Goal: Task Accomplishment & Management: Manage account settings

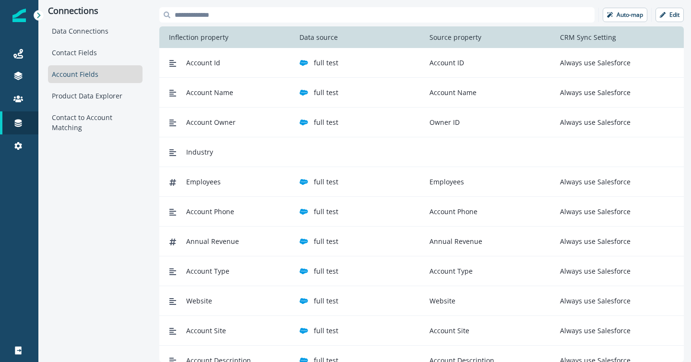
scroll to position [7, 0]
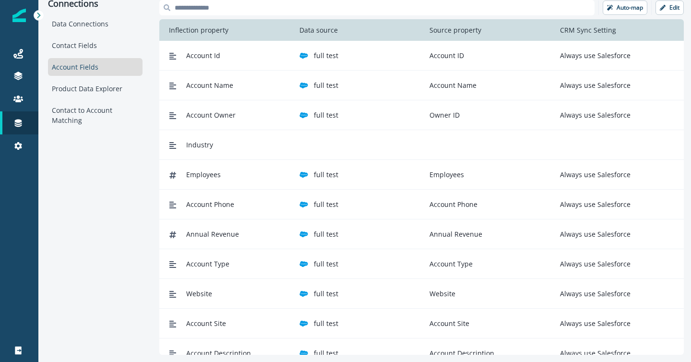
click at [444, 89] on p "Account Name" at bounding box center [451, 85] width 51 height 10
click at [663, 12] on button "Edit" at bounding box center [670, 7] width 28 height 14
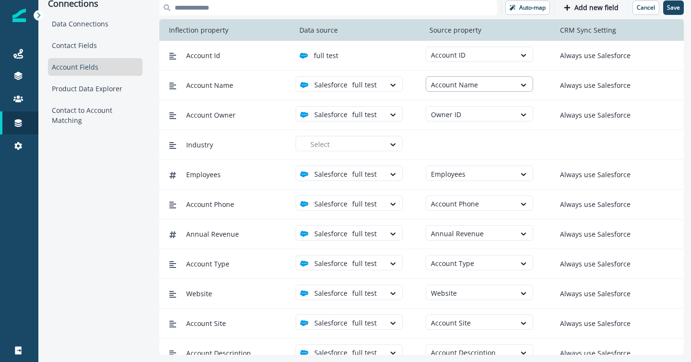
click at [473, 85] on div at bounding box center [470, 85] width 79 height 12
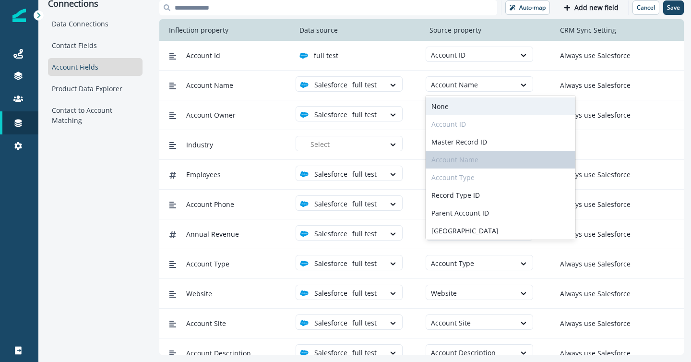
click at [467, 109] on div "None" at bounding box center [501, 106] width 150 height 18
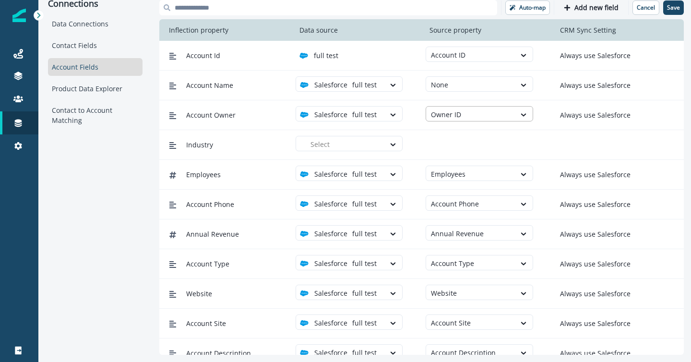
click at [469, 117] on div at bounding box center [470, 114] width 79 height 12
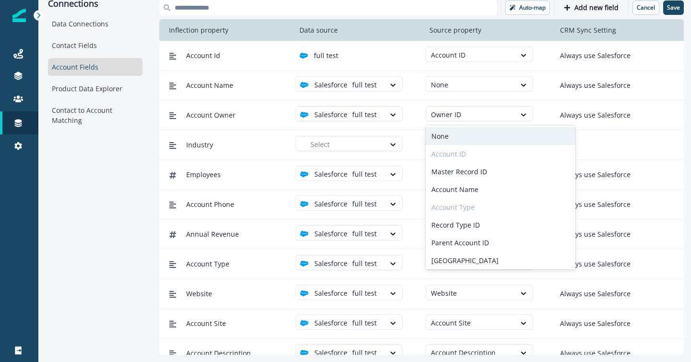
click at [469, 135] on div "None" at bounding box center [501, 136] width 150 height 18
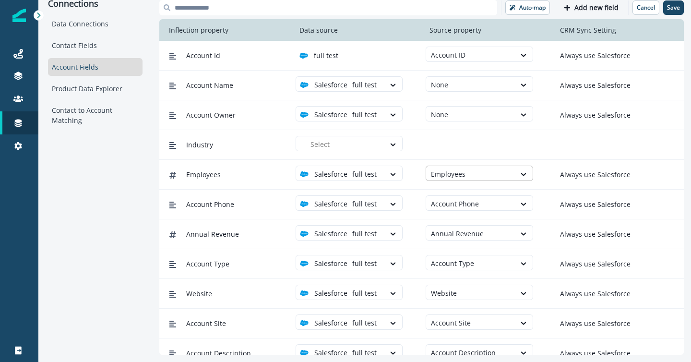
click at [470, 171] on div at bounding box center [470, 174] width 79 height 12
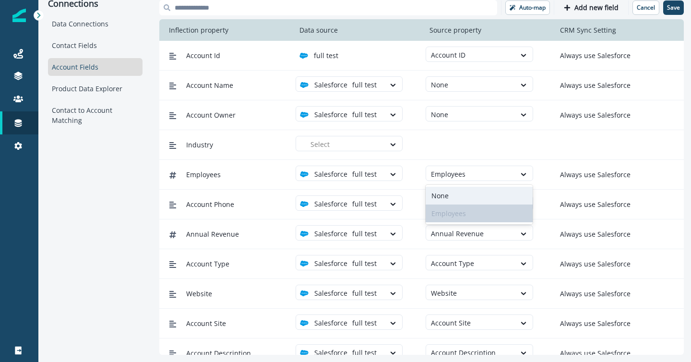
click at [468, 192] on div "None" at bounding box center [479, 196] width 107 height 18
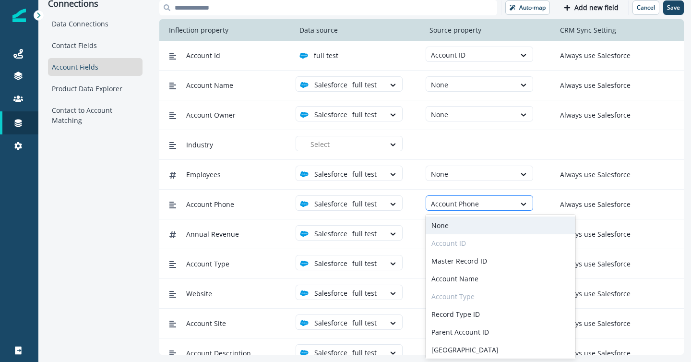
click at [468, 204] on div at bounding box center [470, 204] width 79 height 12
click at [465, 220] on div "None" at bounding box center [501, 225] width 150 height 18
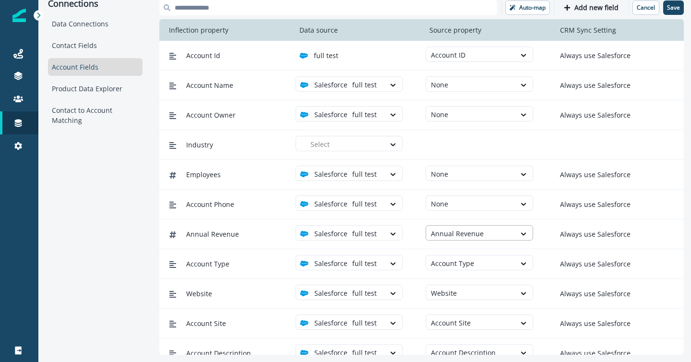
click at [460, 237] on div at bounding box center [470, 234] width 79 height 12
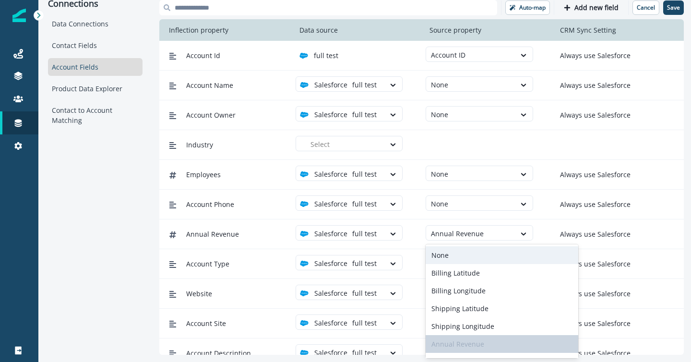
click at [459, 250] on div "None" at bounding box center [502, 255] width 153 height 18
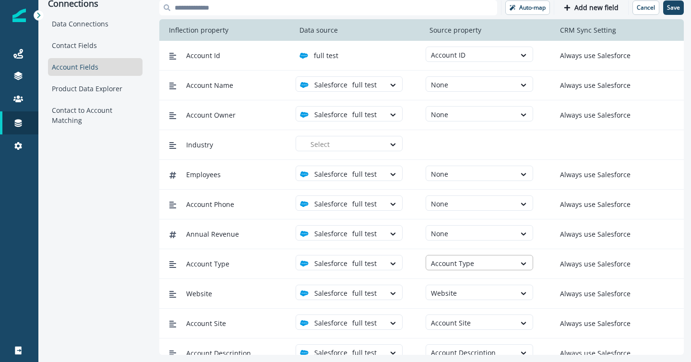
click at [459, 263] on div at bounding box center [470, 263] width 79 height 12
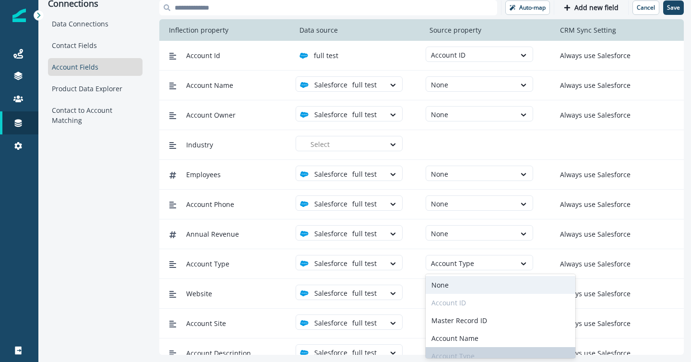
click at [458, 279] on div "None" at bounding box center [501, 285] width 150 height 18
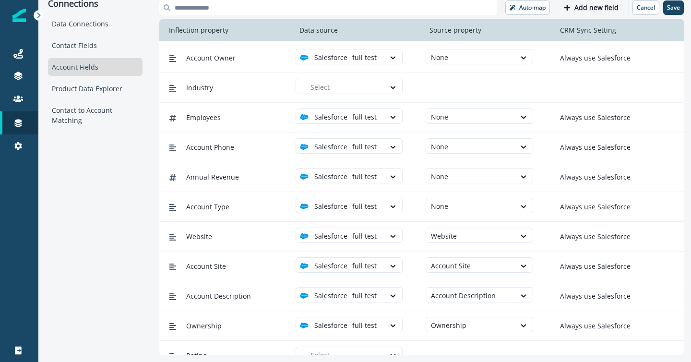
scroll to position [72, 0]
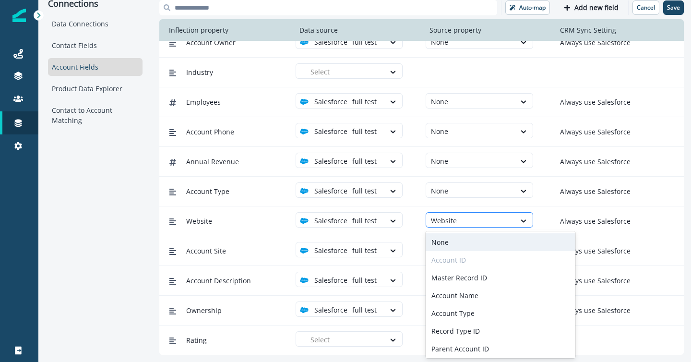
click at [463, 220] on div at bounding box center [470, 221] width 79 height 12
click at [462, 241] on div "None" at bounding box center [501, 242] width 150 height 18
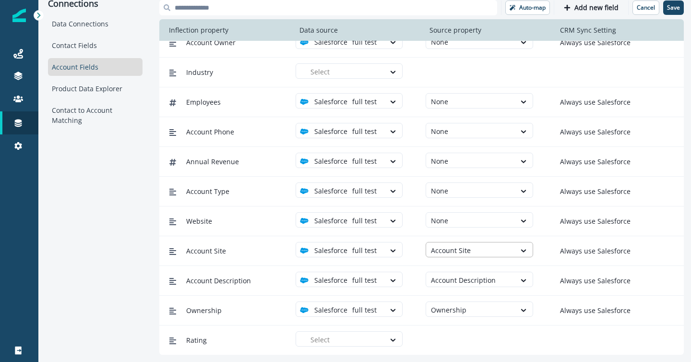
click at [461, 254] on div at bounding box center [470, 250] width 79 height 12
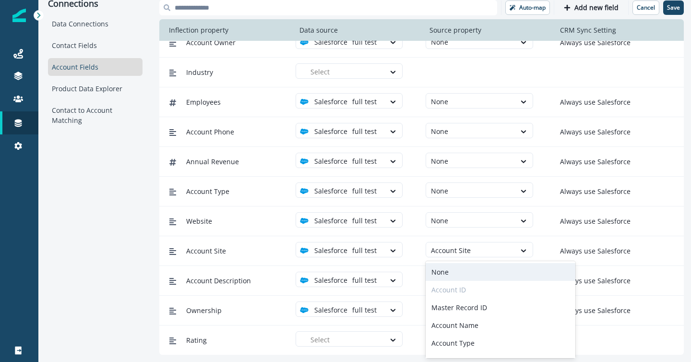
click at [458, 272] on div "None" at bounding box center [501, 272] width 150 height 18
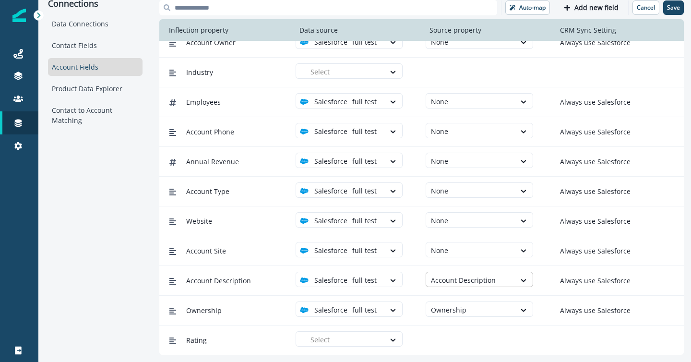
click at [457, 280] on div at bounding box center [470, 280] width 79 height 12
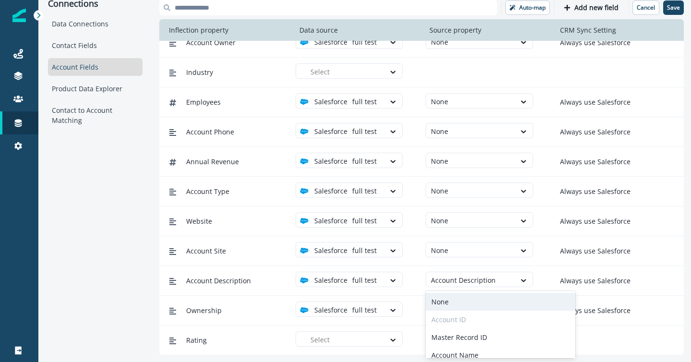
click at [454, 302] on div "None" at bounding box center [501, 302] width 150 height 18
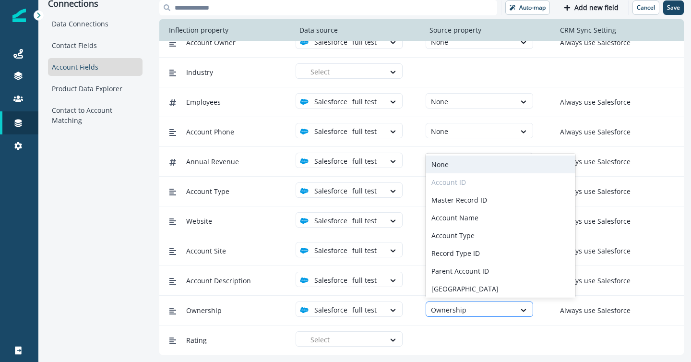
click at [454, 306] on div at bounding box center [470, 310] width 79 height 12
click at [463, 163] on div "None" at bounding box center [501, 165] width 150 height 18
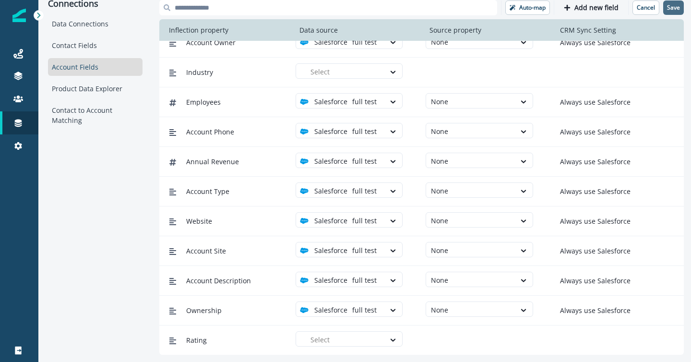
click at [674, 12] on button "Save" at bounding box center [673, 7] width 21 height 14
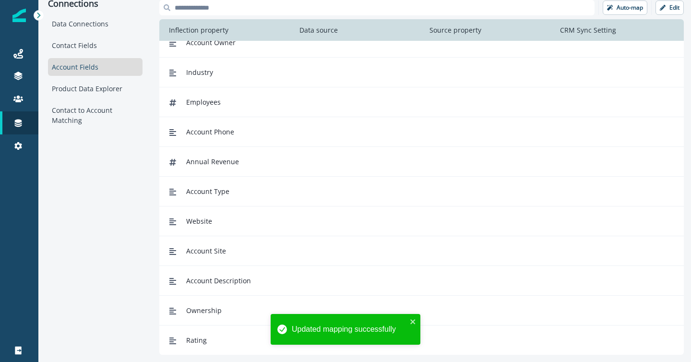
scroll to position [0, 0]
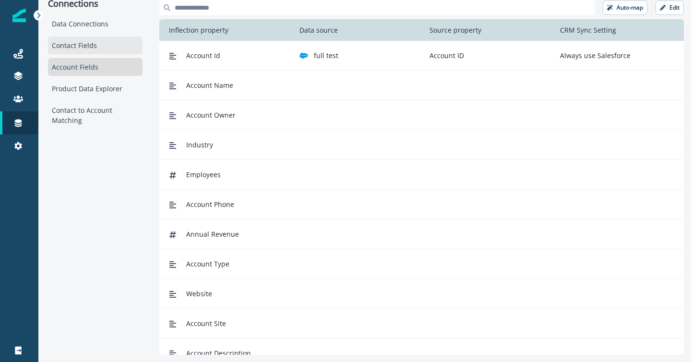
click at [70, 44] on div "Contact Fields" at bounding box center [95, 45] width 95 height 18
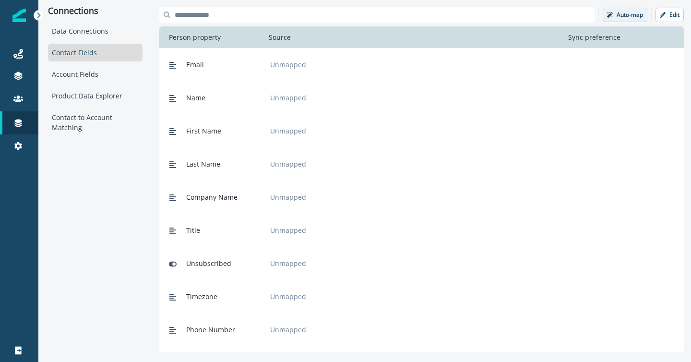
click at [627, 17] on p "Auto-map" at bounding box center [630, 15] width 26 height 7
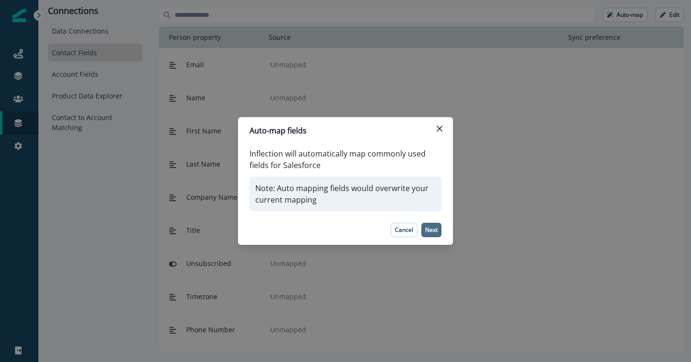
click at [433, 233] on p "Next" at bounding box center [431, 230] width 12 height 7
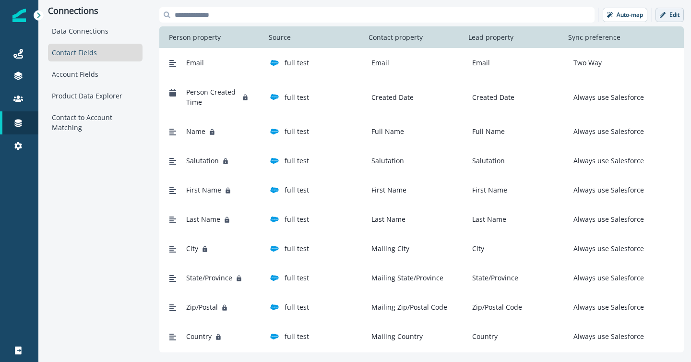
click at [668, 17] on button "Edit" at bounding box center [670, 15] width 28 height 14
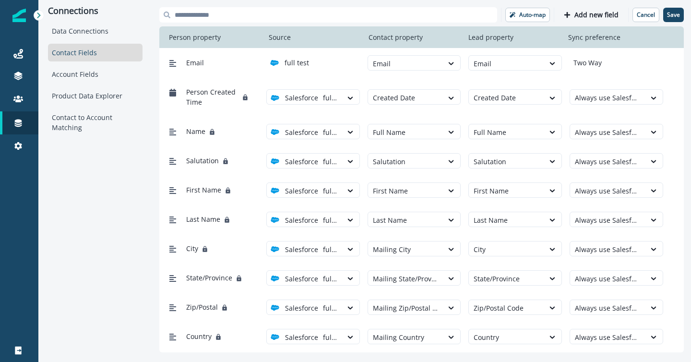
click at [589, 62] on p "Two Way" at bounding box center [586, 63] width 32 height 10
click at [427, 60] on div at bounding box center [406, 64] width 66 height 12
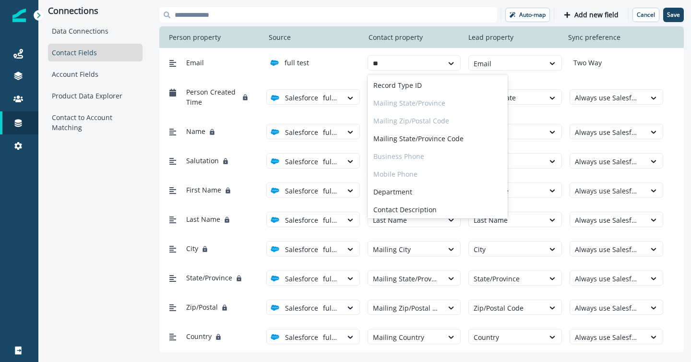
type input "***"
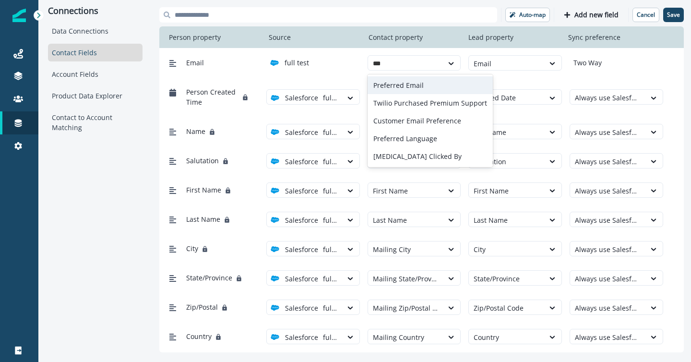
click at [415, 91] on div "Preferred Email" at bounding box center [430, 85] width 125 height 18
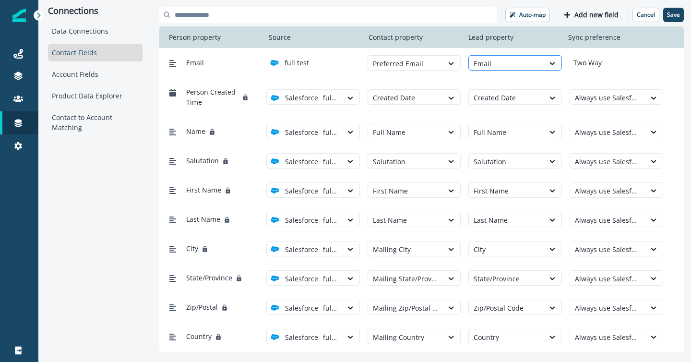
click at [501, 69] on div at bounding box center [507, 64] width 66 height 12
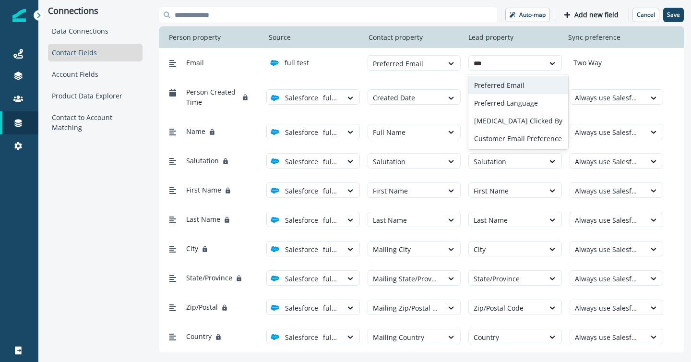
type input "****"
click at [497, 85] on div "Preferred Email" at bounding box center [517, 85] width 99 height 18
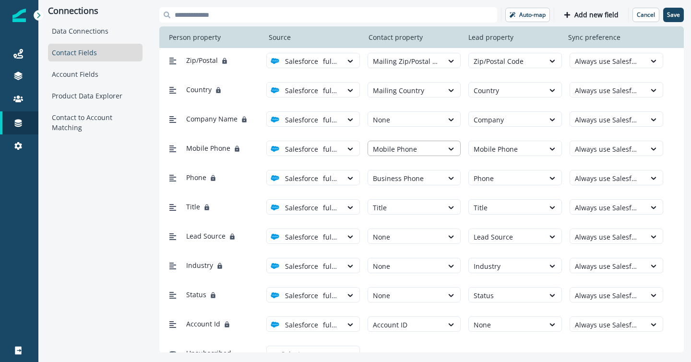
scroll to position [253, 0]
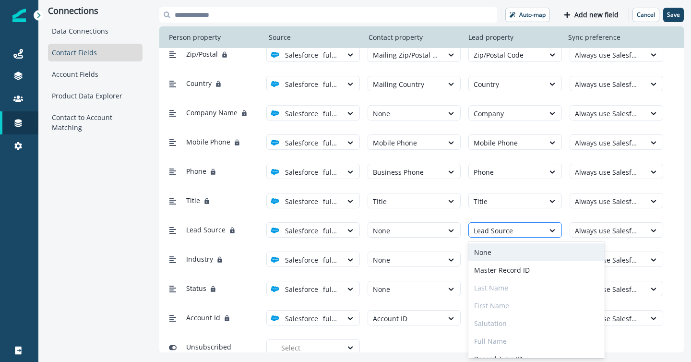
click at [500, 228] on div at bounding box center [507, 231] width 66 height 12
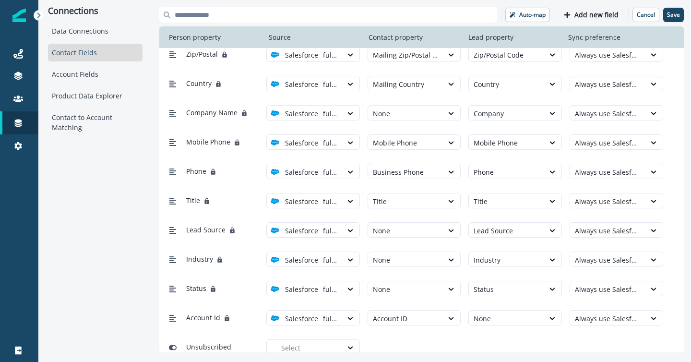
click at [442, 241] on div "Lead Source Salesforce full test None Lead Source Always use Salesforce" at bounding box center [421, 229] width 525 height 29
click at [511, 229] on div at bounding box center [507, 231] width 66 height 12
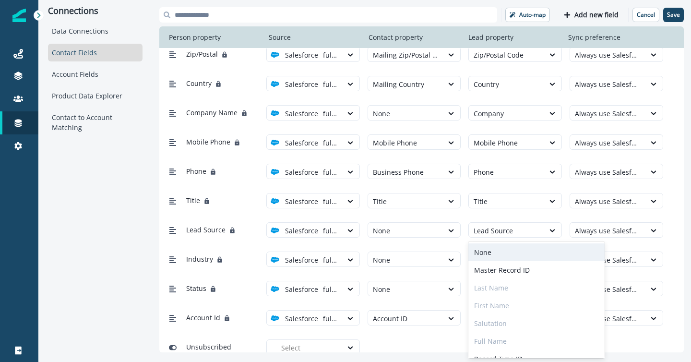
click at [503, 252] on div "None" at bounding box center [536, 252] width 136 height 18
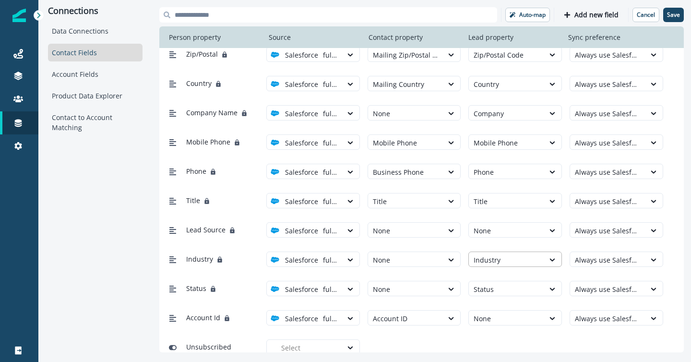
click at [503, 262] on div at bounding box center [507, 260] width 66 height 12
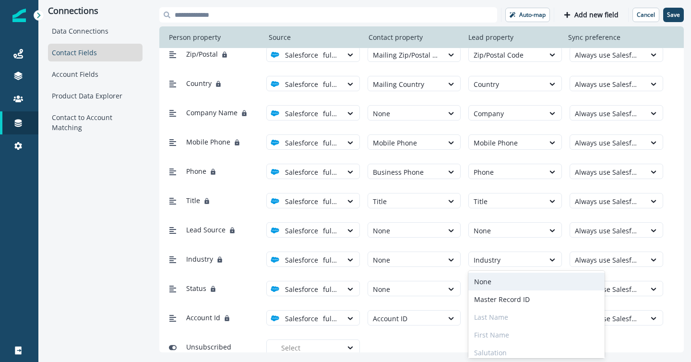
click at [495, 280] on div "None" at bounding box center [536, 282] width 136 height 18
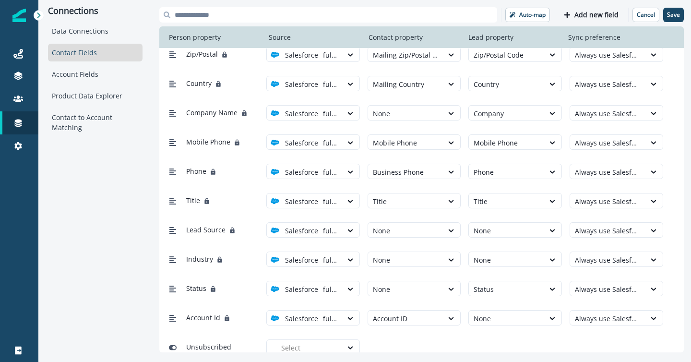
scroll to position [262, 0]
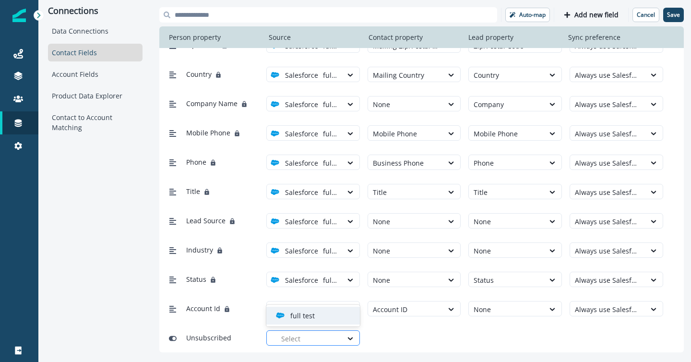
click at [289, 333] on div at bounding box center [309, 339] width 56 height 12
click at [303, 316] on p "full test" at bounding box center [302, 316] width 24 height 10
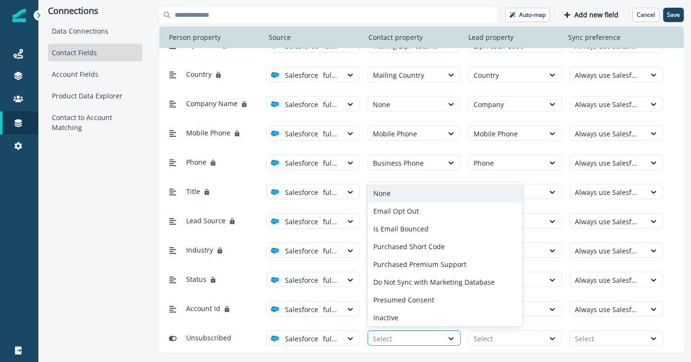
click at [399, 336] on div at bounding box center [406, 339] width 66 height 12
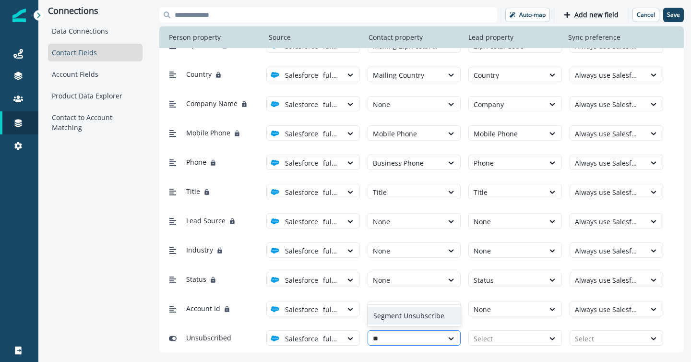
type input "*"
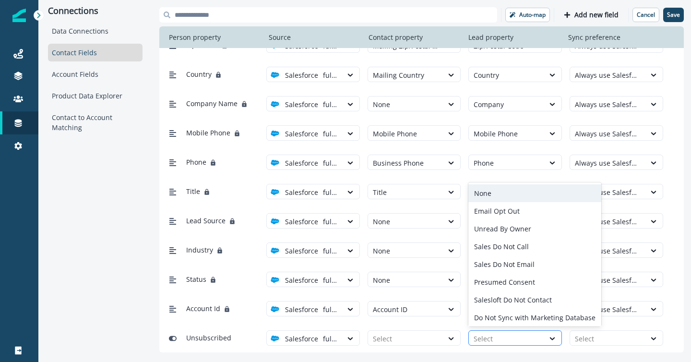
click at [497, 337] on div at bounding box center [507, 339] width 66 height 12
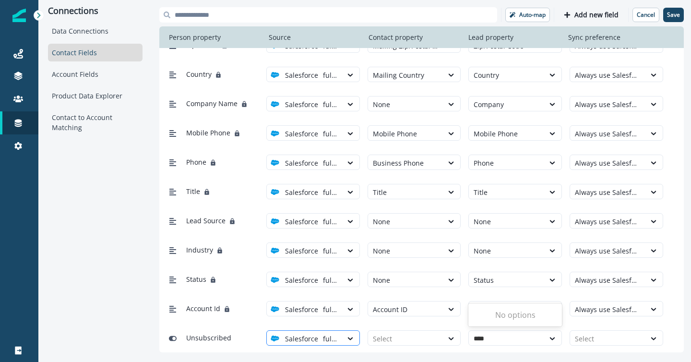
type input "****"
click at [336, 339] on div at bounding box center [330, 339] width 14 height 12
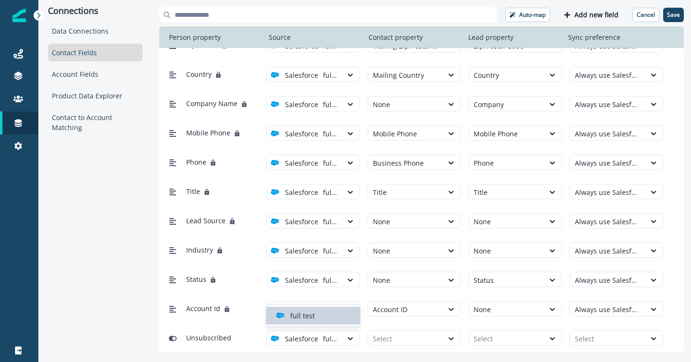
click at [315, 351] on div "Unsubscribed option full test, selected. full test selected, 1 of 1. 1 result a…" at bounding box center [421, 337] width 525 height 29
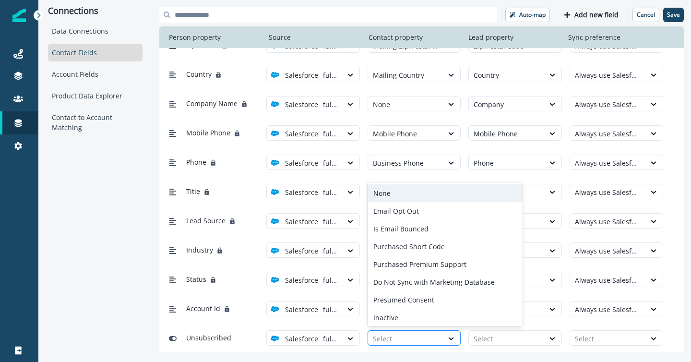
click at [422, 343] on div at bounding box center [406, 339] width 66 height 12
click at [427, 192] on div "None" at bounding box center [445, 193] width 155 height 18
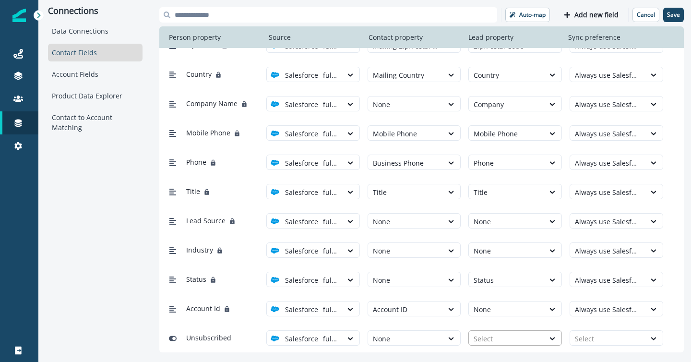
click at [489, 340] on div at bounding box center [507, 339] width 66 height 12
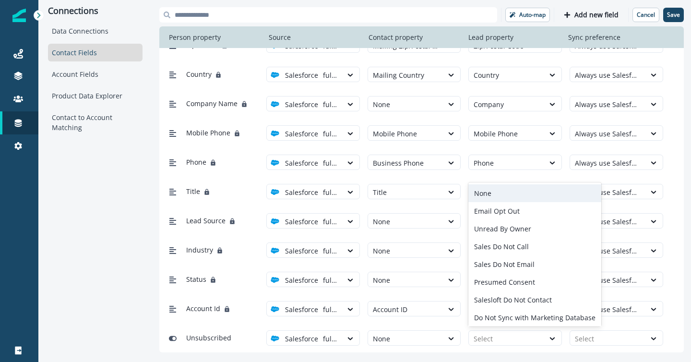
click at [498, 191] on div "None" at bounding box center [534, 193] width 133 height 18
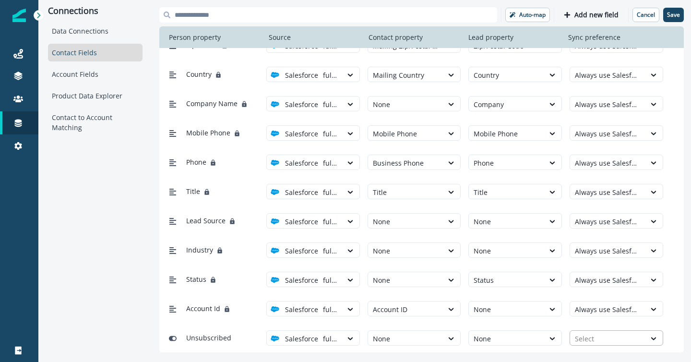
click at [607, 336] on div at bounding box center [608, 339] width 66 height 12
click at [587, 279] on div "Two Way" at bounding box center [624, 280] width 109 height 18
click at [672, 12] on p "Save" at bounding box center [673, 15] width 13 height 7
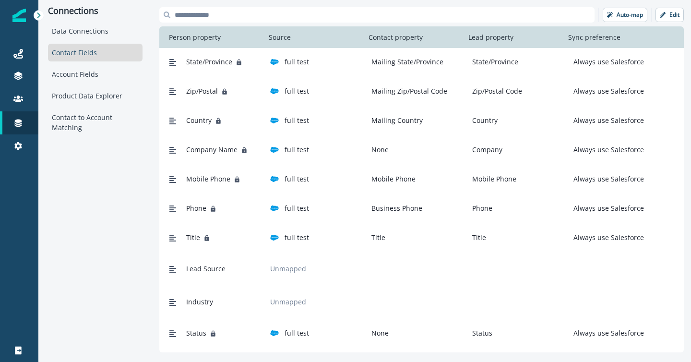
scroll to position [218, 0]
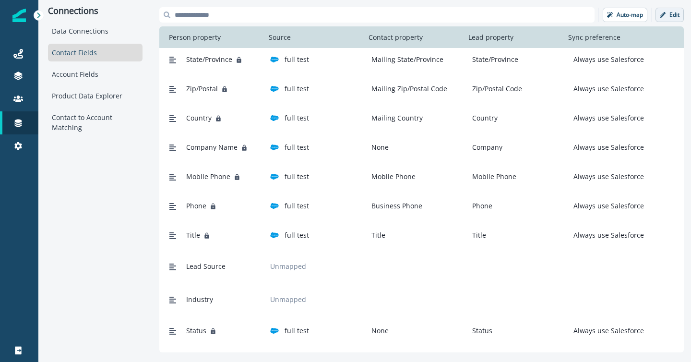
click at [667, 12] on button "Edit" at bounding box center [670, 15] width 28 height 14
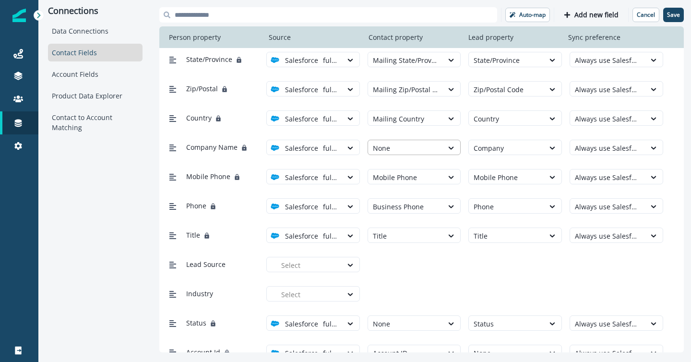
click at [433, 141] on div "None" at bounding box center [405, 148] width 75 height 16
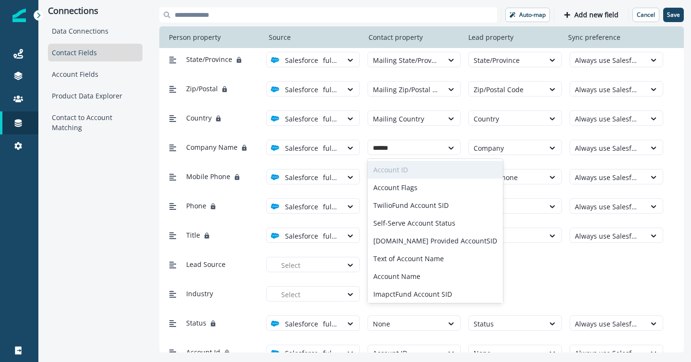
type input "*******"
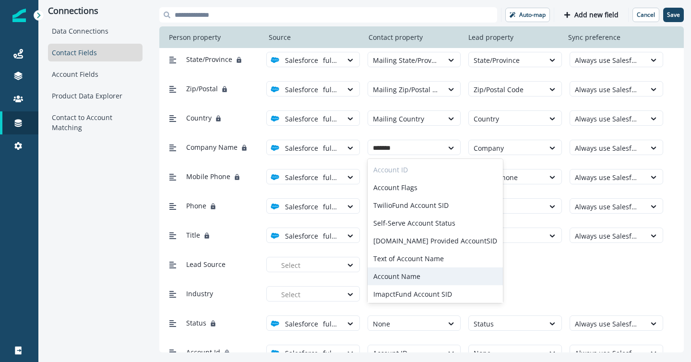
click at [401, 278] on div "Account Name" at bounding box center [435, 276] width 135 height 18
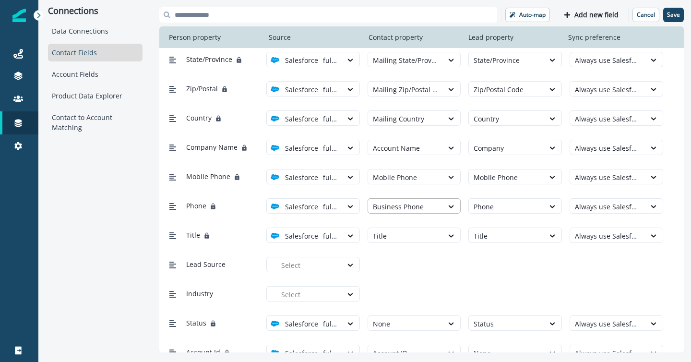
click at [423, 208] on div at bounding box center [406, 207] width 66 height 12
click at [527, 275] on div "Lead Source Select" at bounding box center [421, 264] width 525 height 29
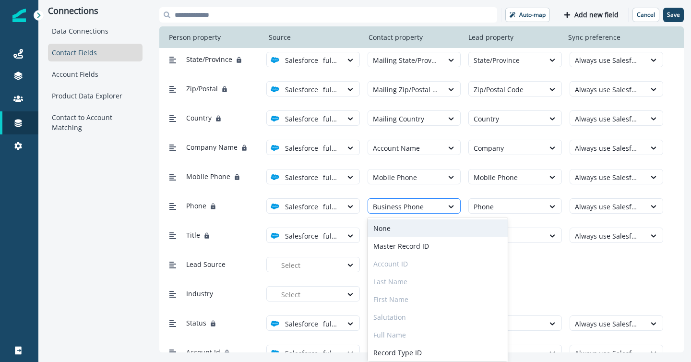
click at [431, 206] on div at bounding box center [406, 207] width 66 height 12
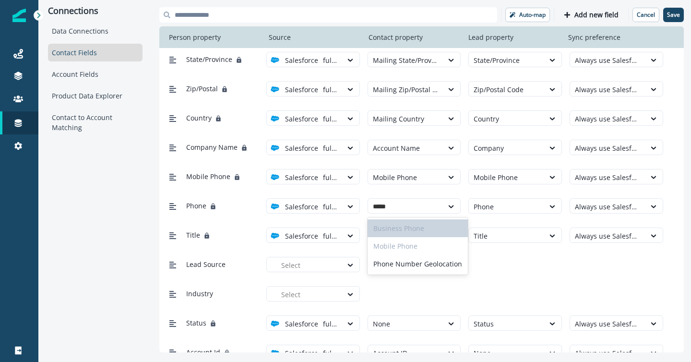
type input "*****"
click at [496, 271] on div "Lead Source Select" at bounding box center [414, 264] width 498 height 18
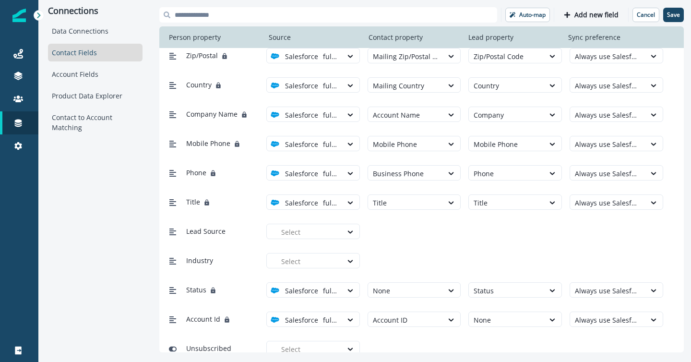
scroll to position [262, 0]
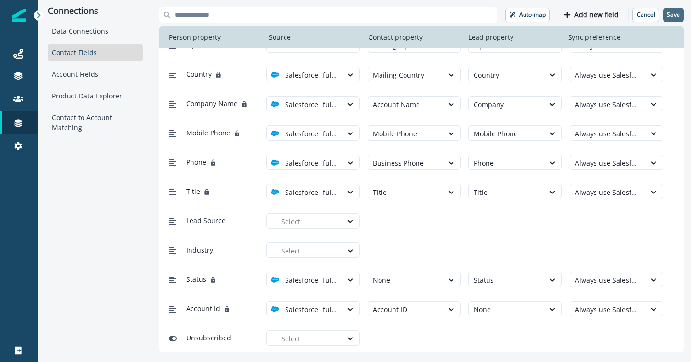
click at [675, 14] on p "Save" at bounding box center [673, 15] width 13 height 7
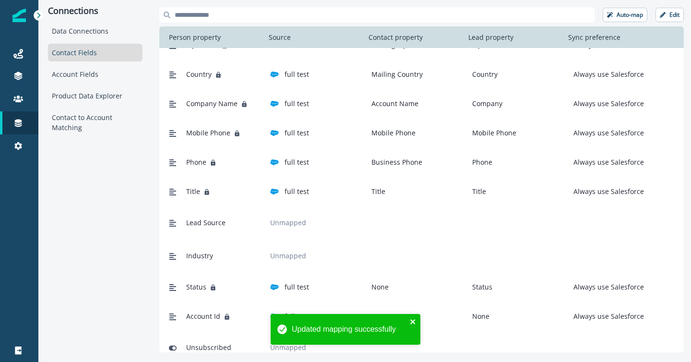
click at [414, 320] on icon "close" at bounding box center [412, 321] width 5 height 5
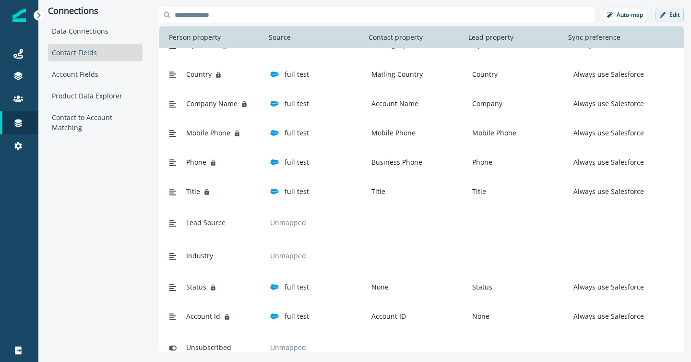
click at [673, 14] on p "Edit" at bounding box center [675, 15] width 10 height 7
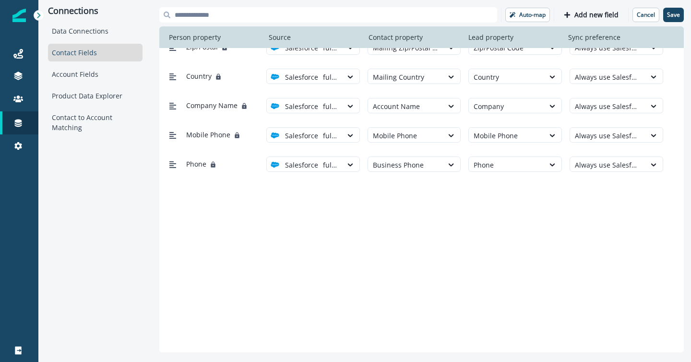
scroll to position [0, 0]
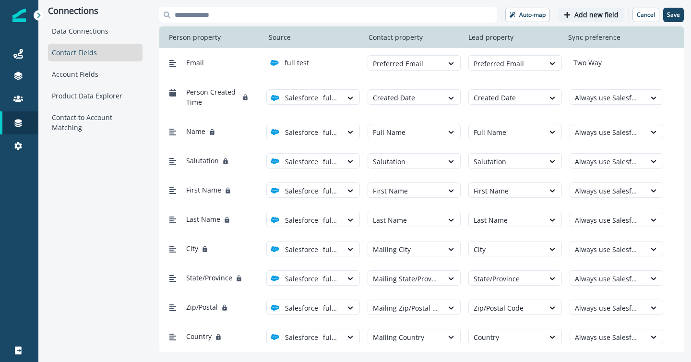
click at [593, 13] on p "Add new field" at bounding box center [597, 15] width 44 height 8
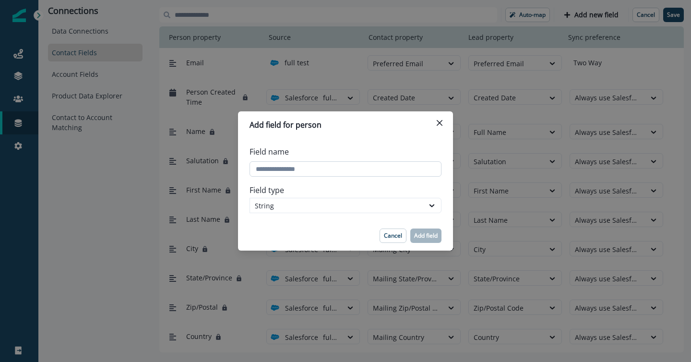
click at [355, 173] on input "Field name" at bounding box center [346, 168] width 192 height 15
paste input "**********"
type input "**********"
click at [310, 205] on div "String" at bounding box center [337, 206] width 164 height 10
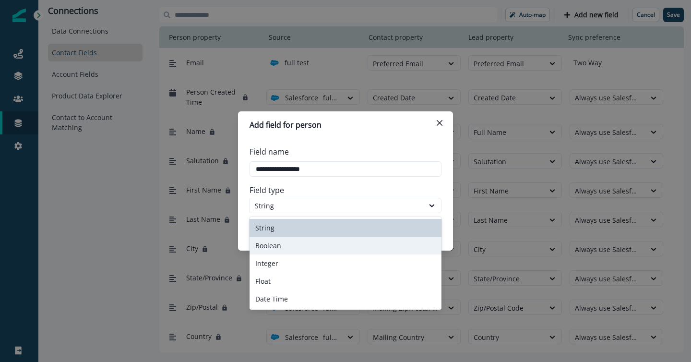
click at [305, 243] on div "Boolean" at bounding box center [346, 246] width 192 height 18
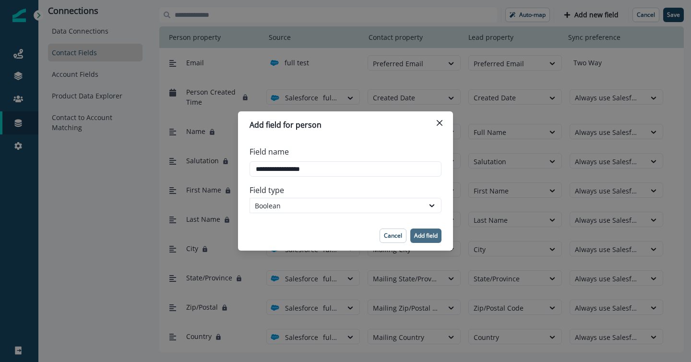
click at [430, 236] on p "Add field" at bounding box center [426, 235] width 24 height 7
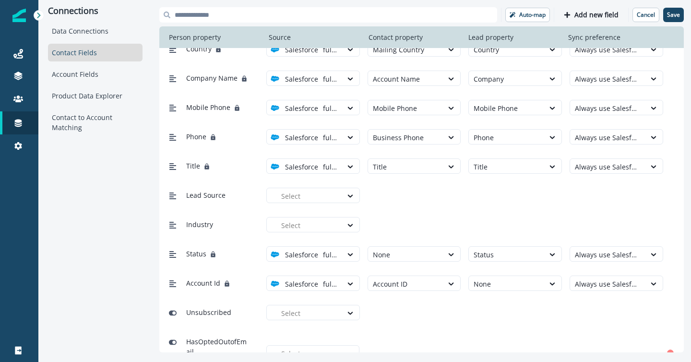
scroll to position [314, 0]
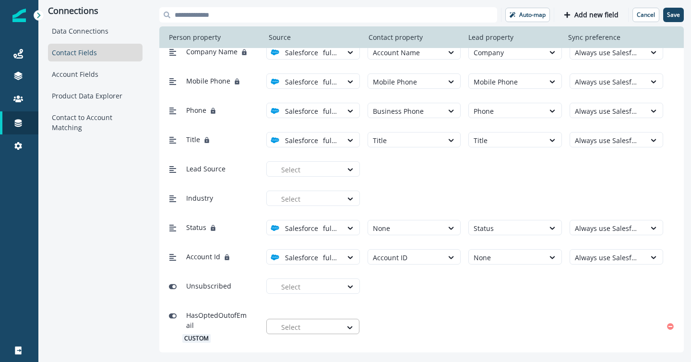
click at [301, 324] on div at bounding box center [309, 327] width 56 height 12
click at [306, 349] on p "full test" at bounding box center [302, 349] width 24 height 10
click at [396, 325] on div at bounding box center [405, 327] width 66 height 12
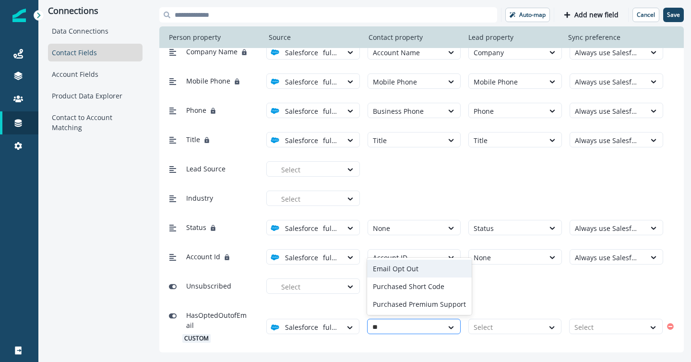
type input "*"
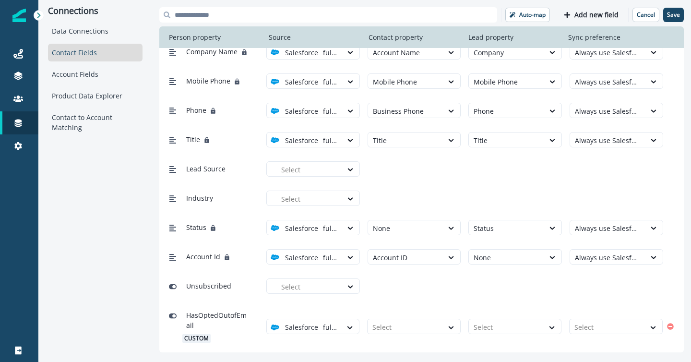
click at [511, 294] on div "Unsubscribed Select" at bounding box center [414, 286] width 498 height 18
click at [403, 324] on div at bounding box center [405, 327] width 66 height 12
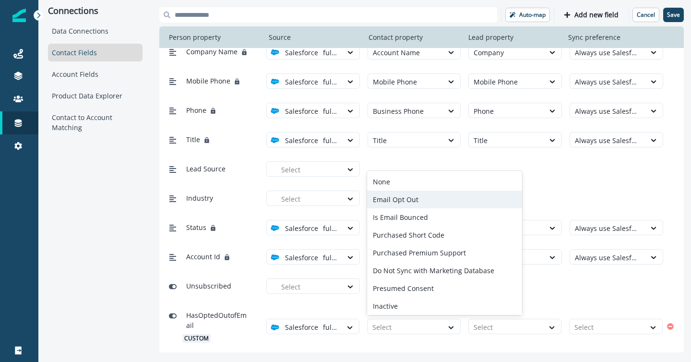
click at [406, 195] on div "Email Opt Out" at bounding box center [444, 200] width 155 height 18
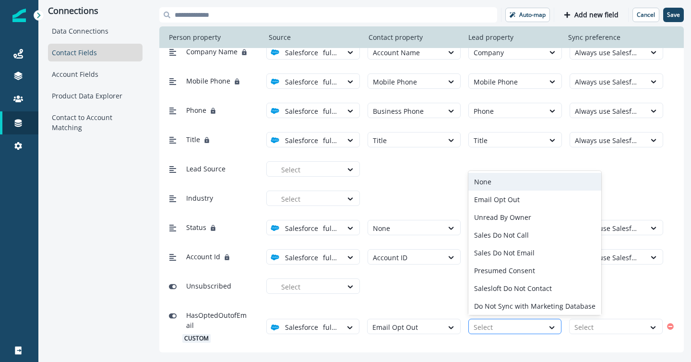
click at [511, 329] on div at bounding box center [507, 327] width 66 height 12
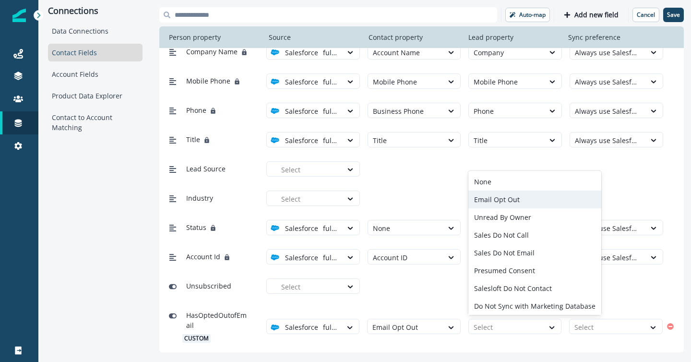
click at [492, 202] on div "Email Opt Out" at bounding box center [534, 200] width 133 height 18
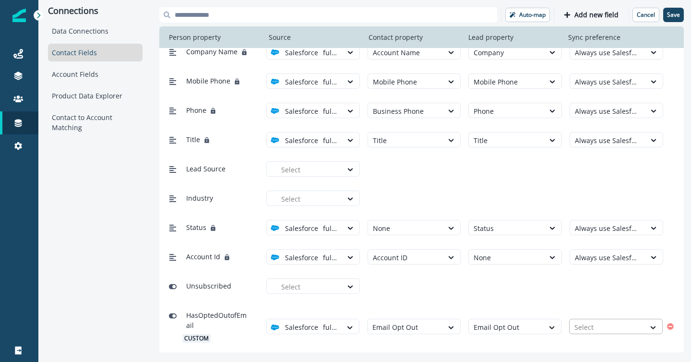
click at [600, 330] on div at bounding box center [608, 327] width 66 height 12
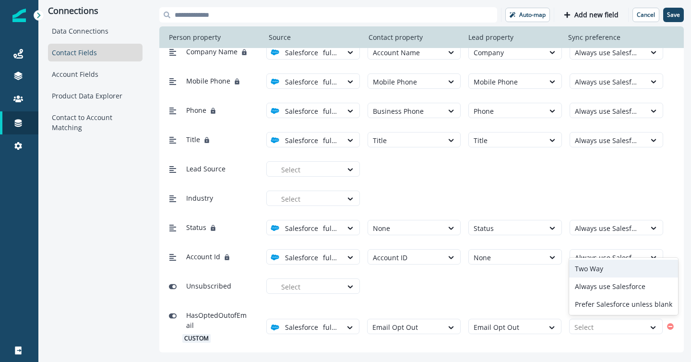
click at [588, 268] on div "Two Way" at bounding box center [623, 269] width 109 height 18
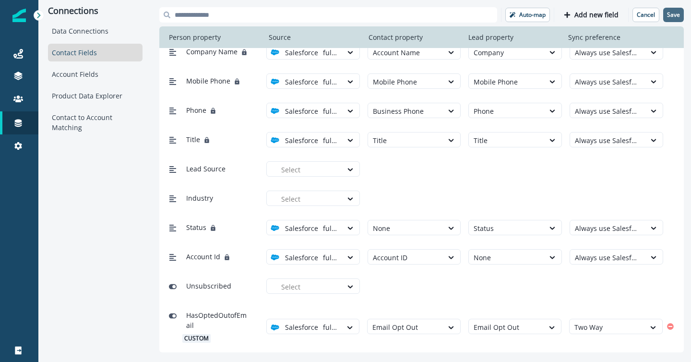
click at [672, 18] on p "Save" at bounding box center [673, 15] width 13 height 7
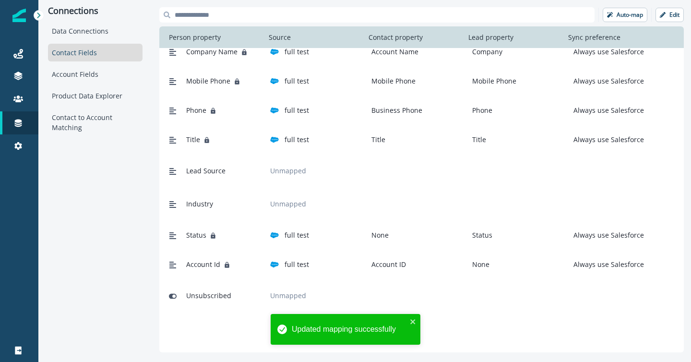
scroll to position [0, 0]
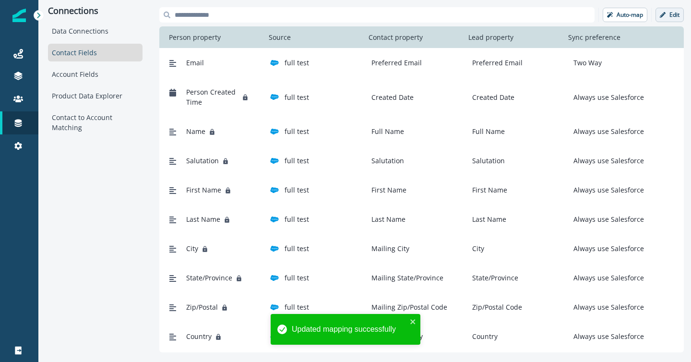
click at [671, 17] on p "Edit" at bounding box center [675, 15] width 10 height 7
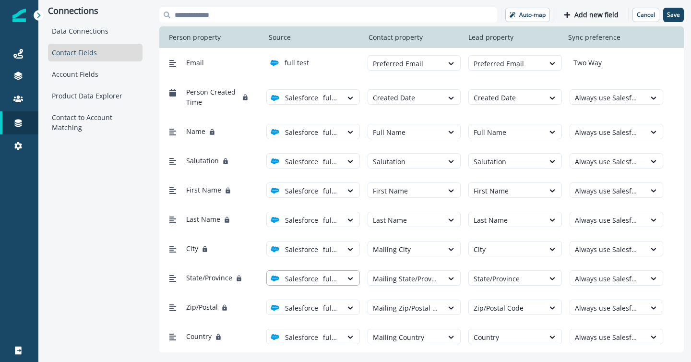
scroll to position [314, 0]
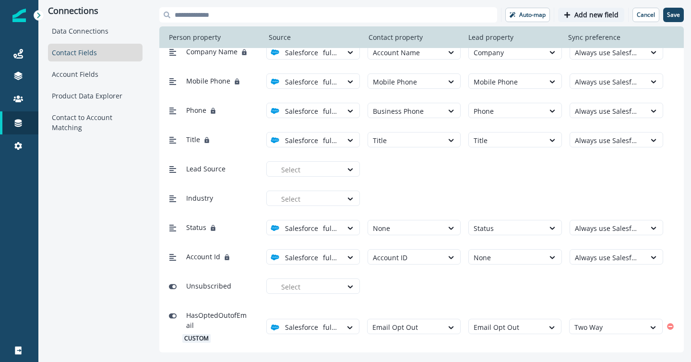
click at [579, 19] on p "Add new field" at bounding box center [597, 15] width 44 height 8
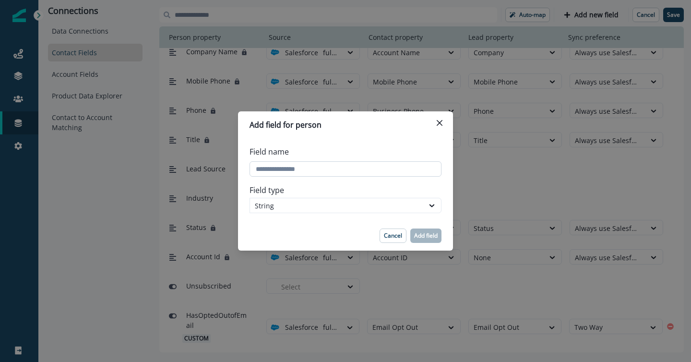
click at [332, 170] on input "Field name" at bounding box center [346, 168] width 192 height 15
paste input "**********"
type input "**********"
click at [301, 207] on div "String" at bounding box center [337, 206] width 164 height 10
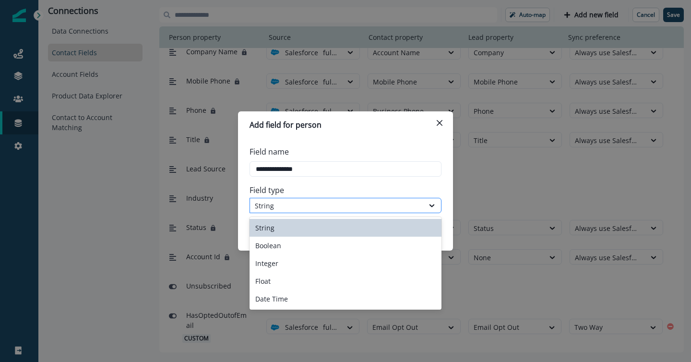
click at [312, 212] on div "String" at bounding box center [346, 205] width 192 height 15
click at [308, 229] on div "String" at bounding box center [346, 228] width 192 height 18
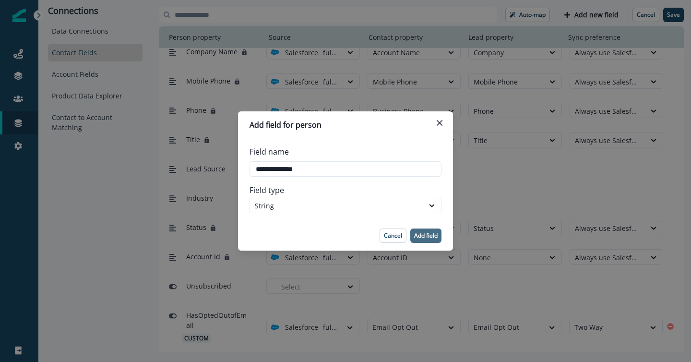
click at [422, 234] on p "Add field" at bounding box center [426, 235] width 24 height 7
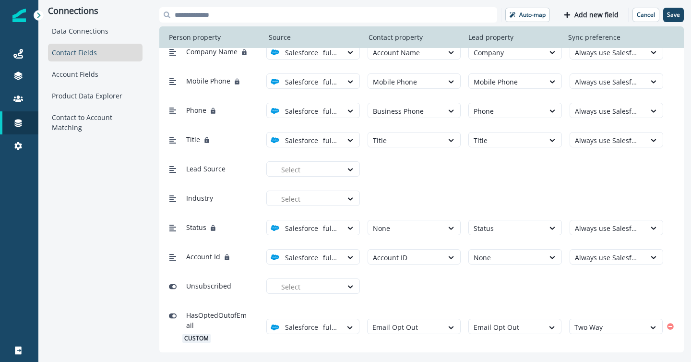
scroll to position [356, 0]
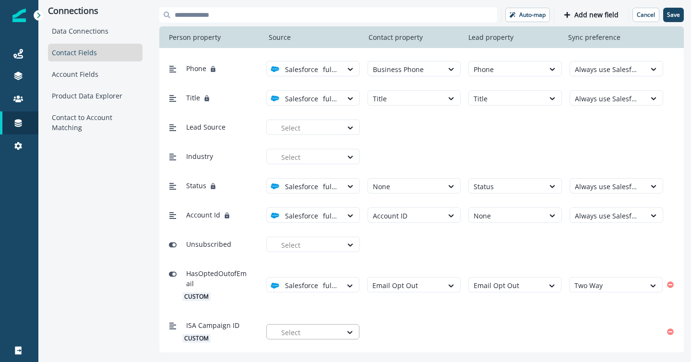
click at [327, 331] on div at bounding box center [309, 332] width 56 height 12
click at [322, 312] on div "full test" at bounding box center [317, 309] width 82 height 10
click at [396, 332] on div at bounding box center [405, 332] width 66 height 12
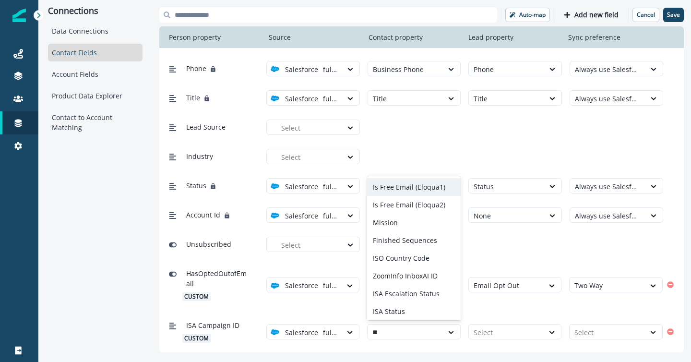
type input "***"
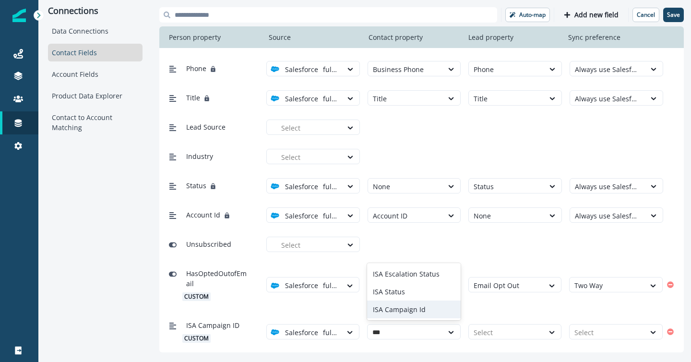
click at [415, 308] on div "ISA Campaign Id" at bounding box center [414, 309] width 94 height 18
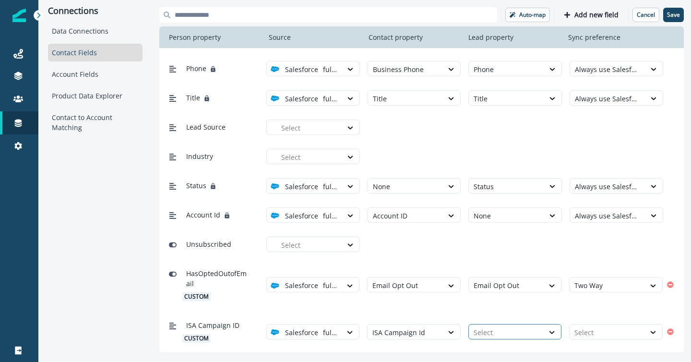
click at [491, 328] on div at bounding box center [507, 332] width 66 height 12
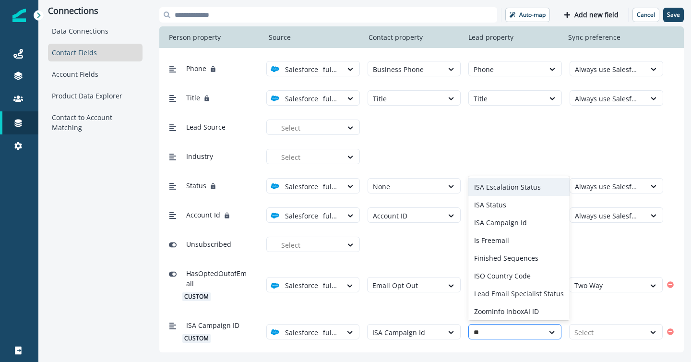
type input "***"
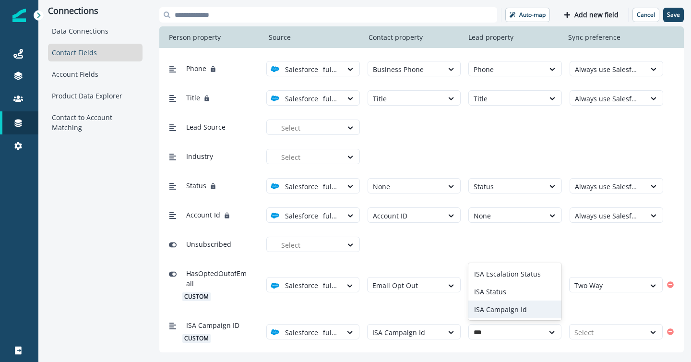
click at [503, 308] on div "ISA Campaign Id" at bounding box center [515, 309] width 94 height 18
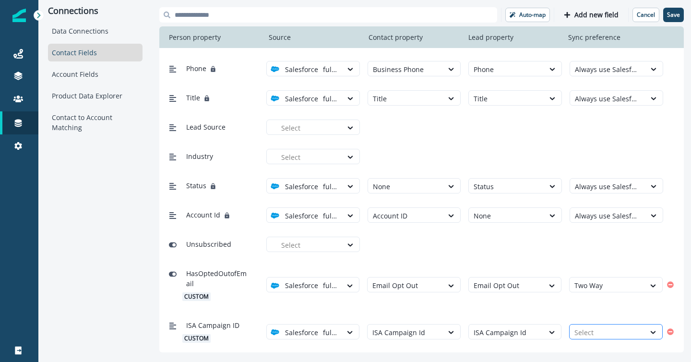
click at [592, 334] on div at bounding box center [608, 332] width 66 height 12
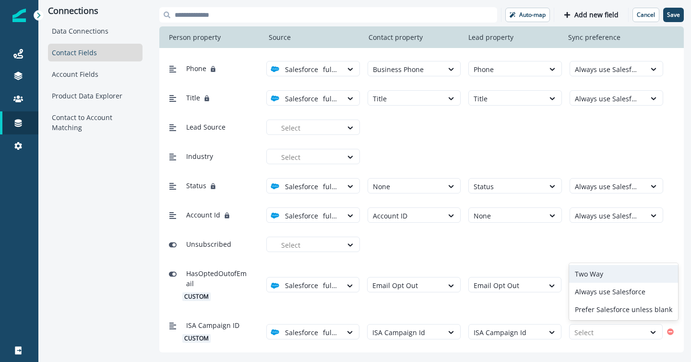
click at [593, 275] on div "Two Way" at bounding box center [623, 274] width 109 height 18
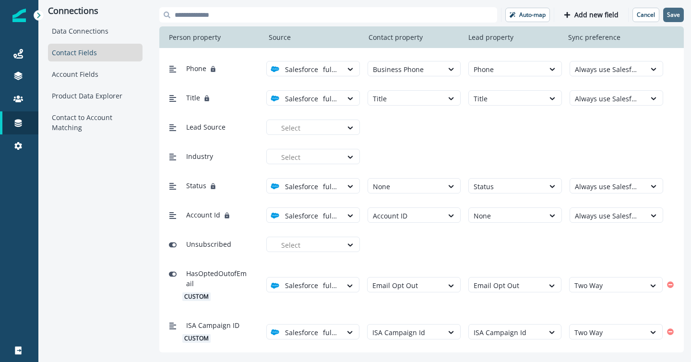
click at [672, 13] on p "Save" at bounding box center [673, 15] width 13 height 7
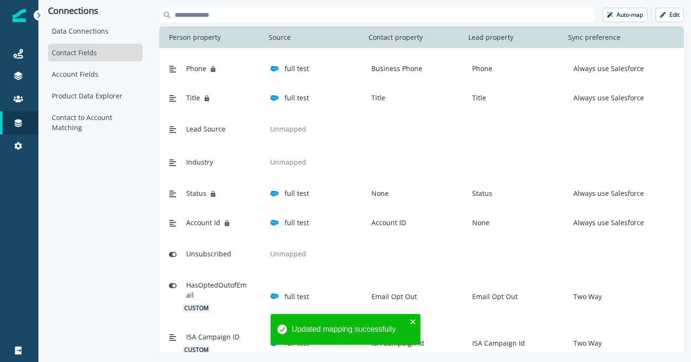
click at [411, 322] on icon "close" at bounding box center [412, 321] width 5 height 5
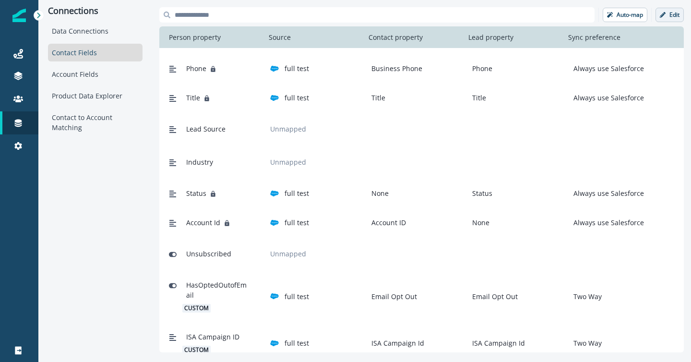
click at [670, 13] on p "Edit" at bounding box center [675, 15] width 10 height 7
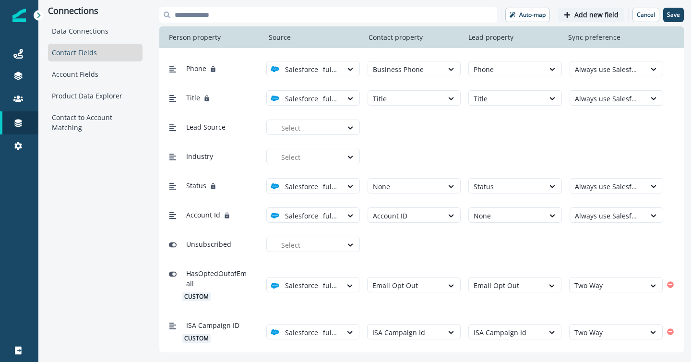
click at [581, 13] on p "Add new field" at bounding box center [597, 15] width 44 height 8
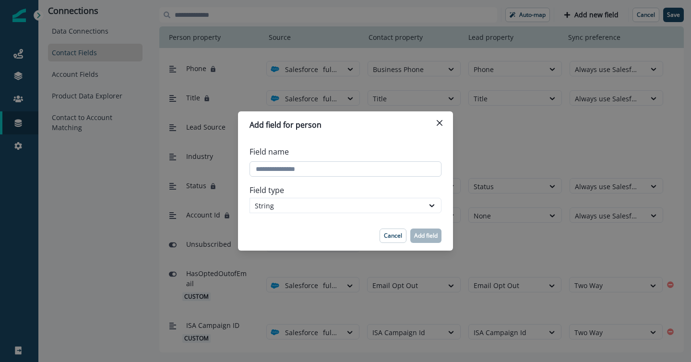
click at [335, 173] on input "Field name" at bounding box center [346, 168] width 192 height 15
paste input "**********"
type input "**********"
click at [332, 206] on div "String" at bounding box center [337, 206] width 164 height 10
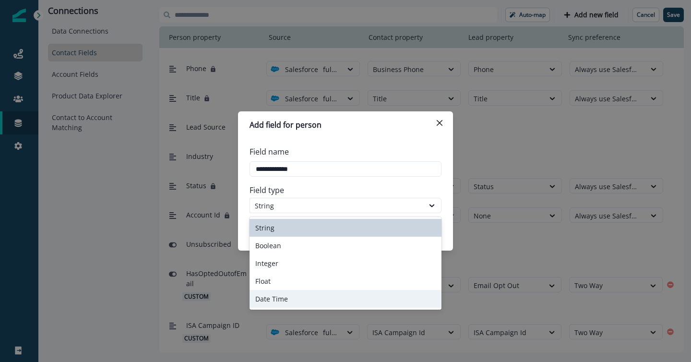
click at [326, 295] on div "Date Time" at bounding box center [346, 299] width 192 height 18
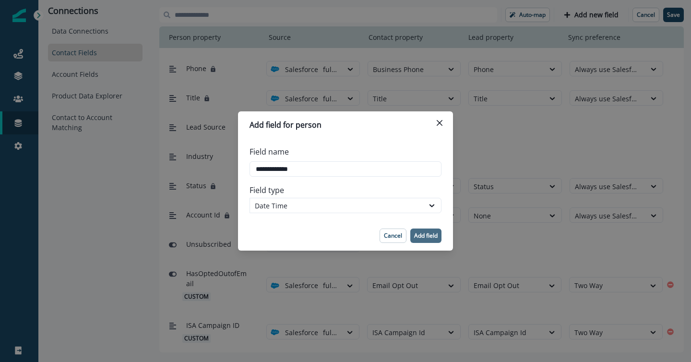
click at [426, 235] on p "Add field" at bounding box center [426, 235] width 24 height 7
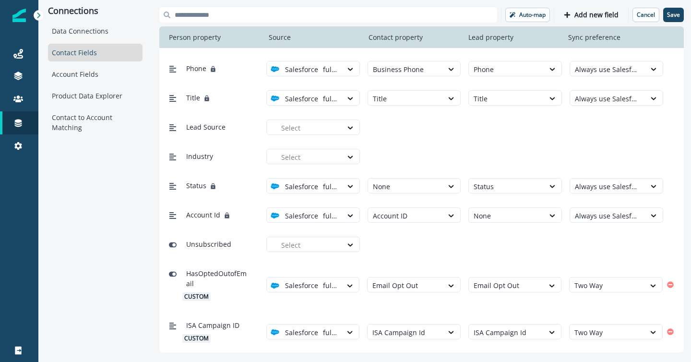
scroll to position [397, 0]
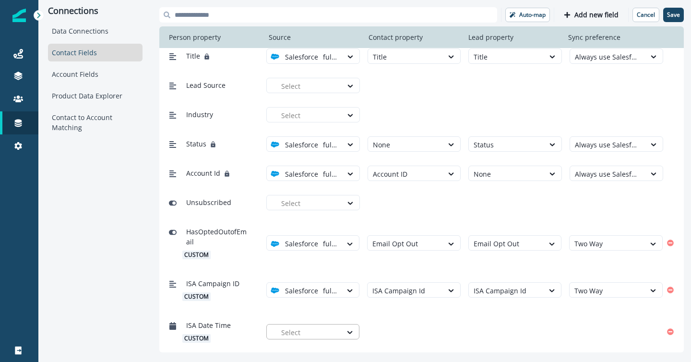
click at [326, 332] on div at bounding box center [309, 332] width 56 height 12
click at [326, 309] on div "full test" at bounding box center [317, 309] width 82 height 10
click at [397, 333] on div at bounding box center [405, 332] width 66 height 12
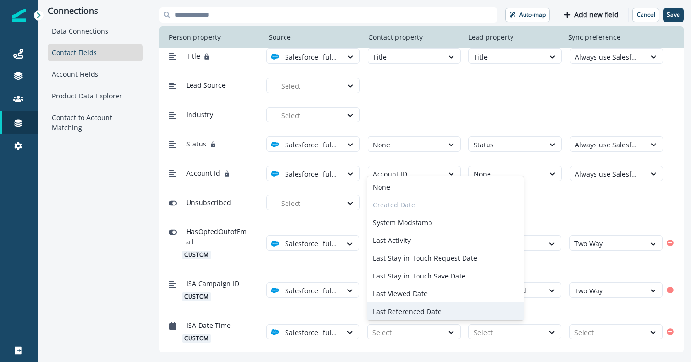
paste input "**********"
type input "**********"
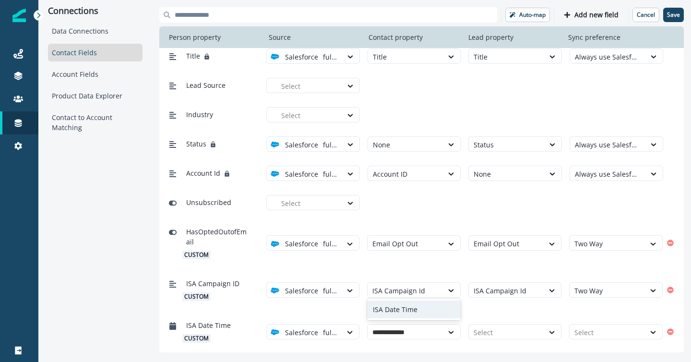
click at [415, 309] on div "ISA Date Time" at bounding box center [414, 309] width 94 height 18
click at [498, 335] on div at bounding box center [507, 332] width 66 height 12
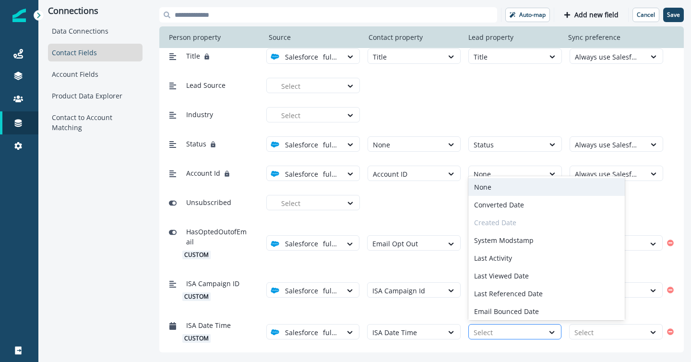
paste input "**********"
type input "**********"
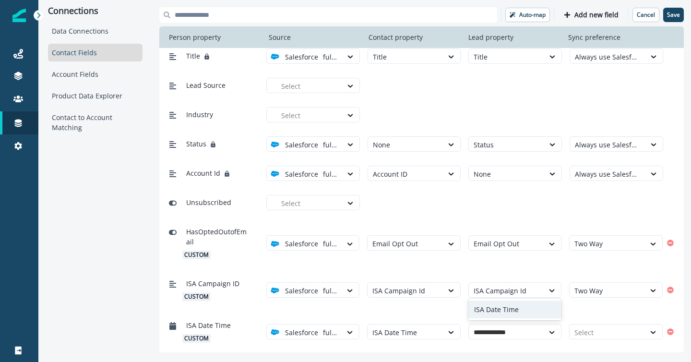
click at [498, 308] on div "ISA Date Time" at bounding box center [515, 309] width 94 height 18
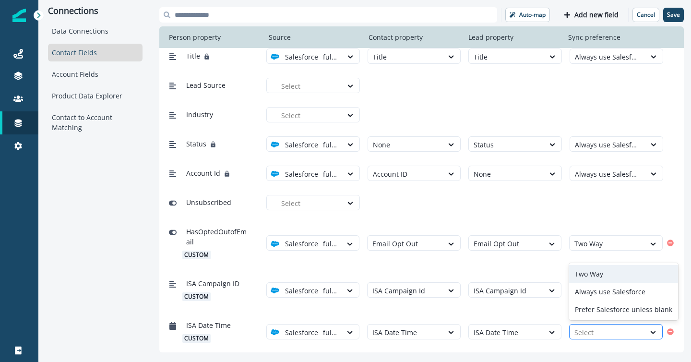
click at [586, 334] on div at bounding box center [608, 332] width 66 height 12
click at [584, 274] on div "Two Way" at bounding box center [623, 274] width 109 height 18
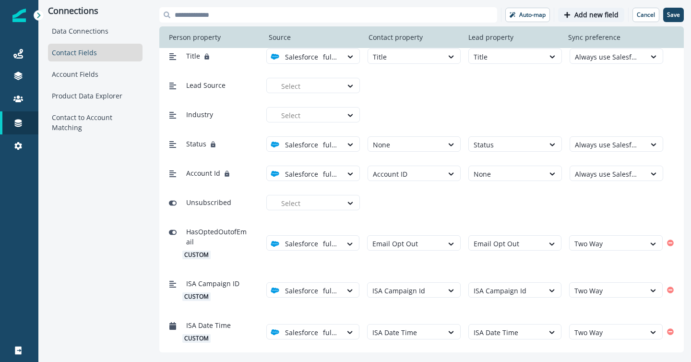
click at [599, 15] on p "Add new field" at bounding box center [597, 15] width 44 height 8
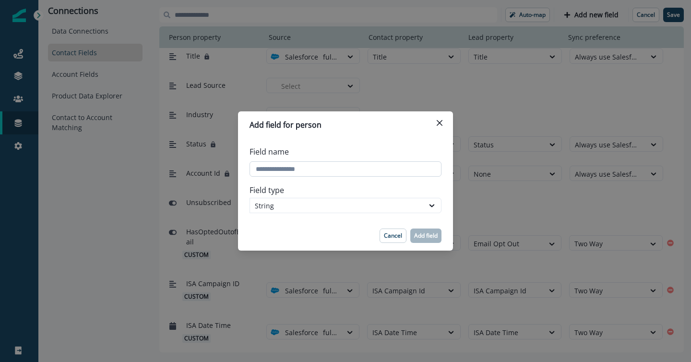
click at [320, 169] on input "Field name" at bounding box center [346, 168] width 192 height 15
paste input "**********"
type input "**********"
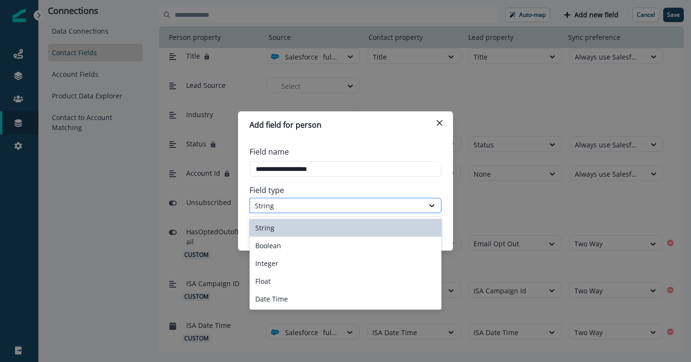
click at [349, 208] on div "String" at bounding box center [337, 206] width 164 height 10
click at [348, 225] on div "String" at bounding box center [346, 228] width 192 height 18
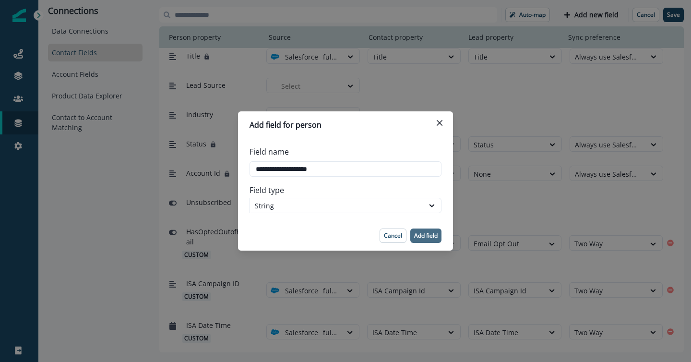
click at [426, 235] on p "Add field" at bounding box center [426, 235] width 24 height 7
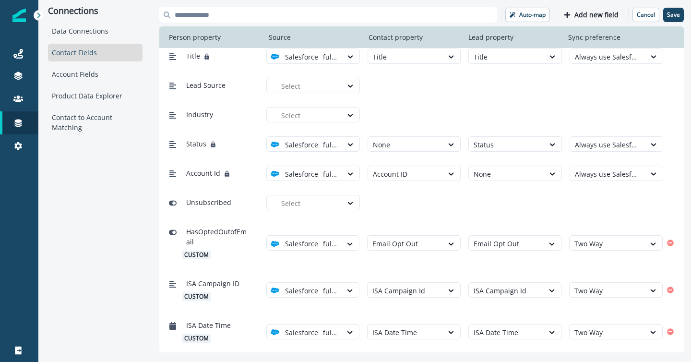
scroll to position [449, 0]
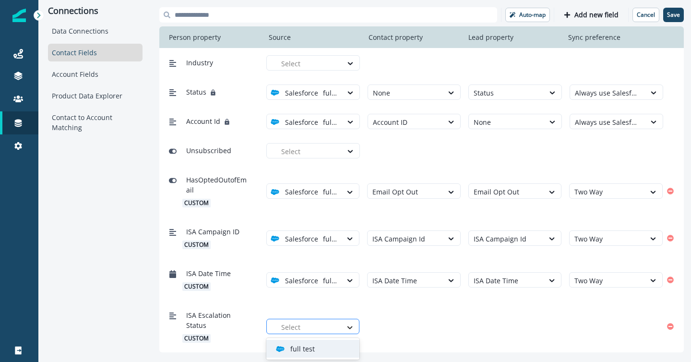
click at [346, 325] on icon at bounding box center [350, 328] width 9 height 10
click at [330, 345] on div "full test" at bounding box center [317, 349] width 82 height 10
click at [396, 324] on div at bounding box center [405, 327] width 66 height 12
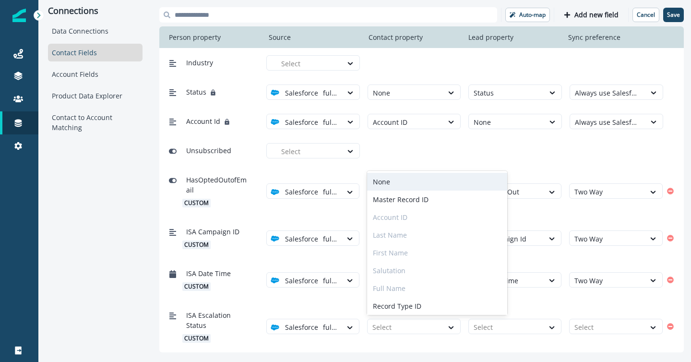
paste input "**********"
type input "**********"
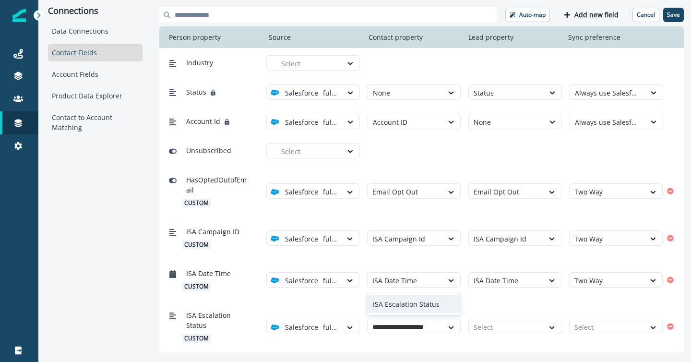
click at [404, 306] on div "ISA Escalation Status" at bounding box center [414, 304] width 94 height 18
click at [481, 326] on div at bounding box center [507, 327] width 66 height 12
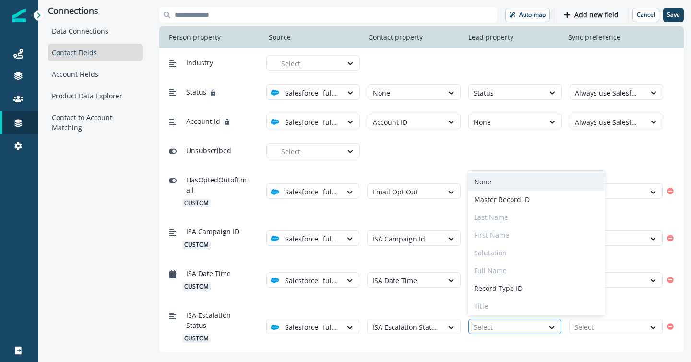
paste input "**********"
type input "**********"
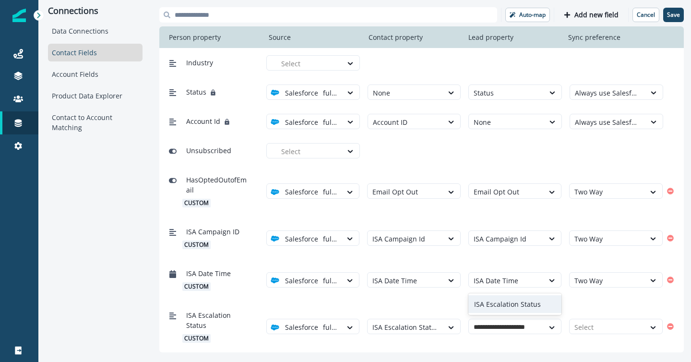
click at [492, 304] on div "ISA Escalation Status" at bounding box center [515, 304] width 94 height 18
click at [583, 331] on div at bounding box center [608, 327] width 66 height 12
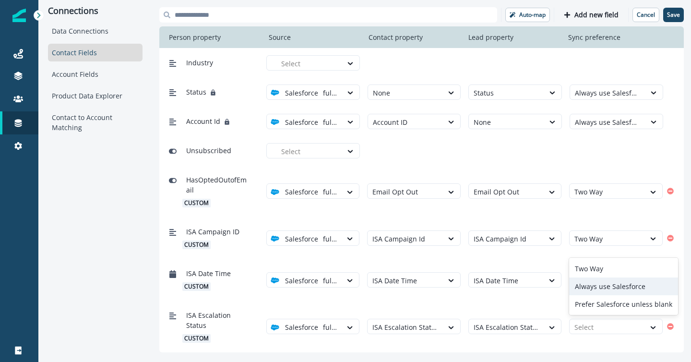
click at [586, 287] on div "Always use Salesforce" at bounding box center [623, 286] width 109 height 18
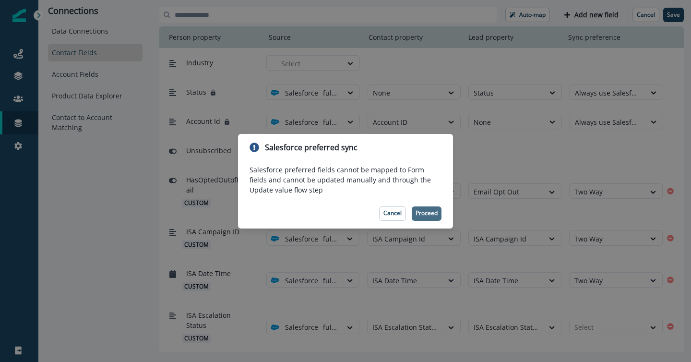
click at [422, 215] on p "Proceed" at bounding box center [427, 213] width 22 height 7
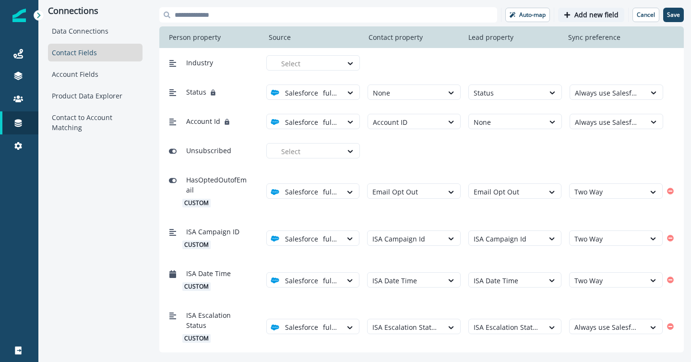
click at [583, 14] on p "Add new field" at bounding box center [597, 15] width 44 height 8
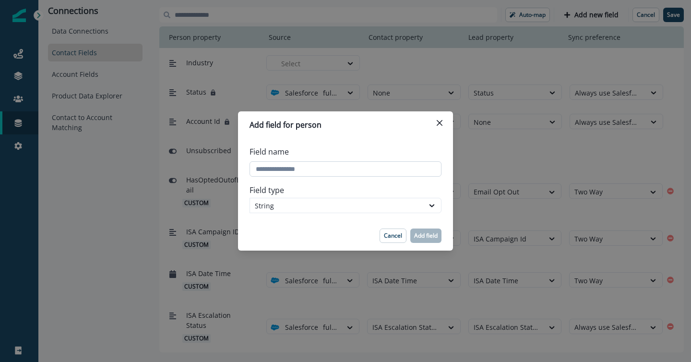
click at [311, 170] on input "Field name" at bounding box center [346, 168] width 192 height 15
paste input "**********"
type input "**********"
click at [430, 236] on p "Add field" at bounding box center [426, 235] width 24 height 7
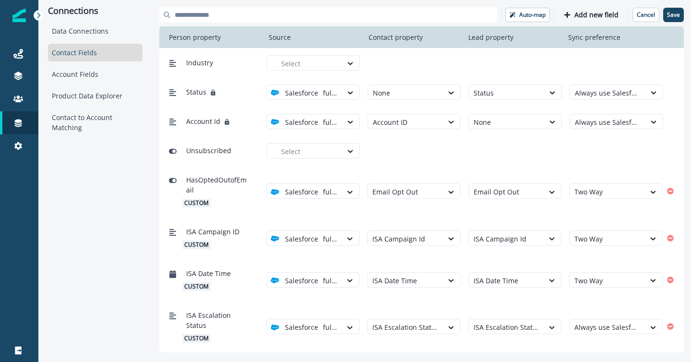
scroll to position [479, 0]
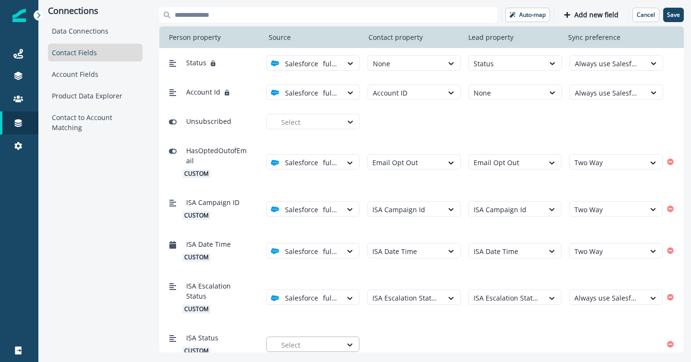
click at [296, 339] on div at bounding box center [309, 345] width 56 height 12
click at [306, 315] on p "full test" at bounding box center [302, 316] width 24 height 10
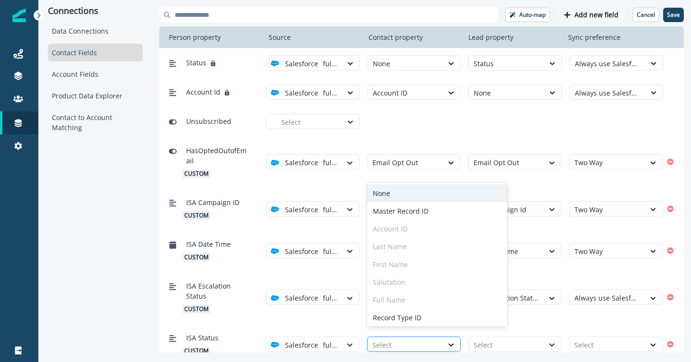
click at [401, 339] on div at bounding box center [405, 345] width 66 height 12
paste input "**********"
type input "**********"
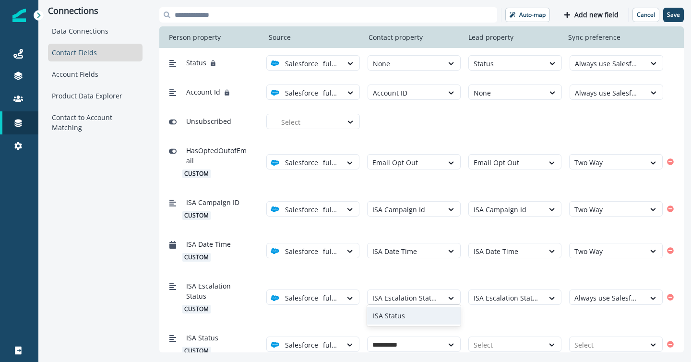
click at [416, 319] on div "ISA Status" at bounding box center [414, 316] width 94 height 18
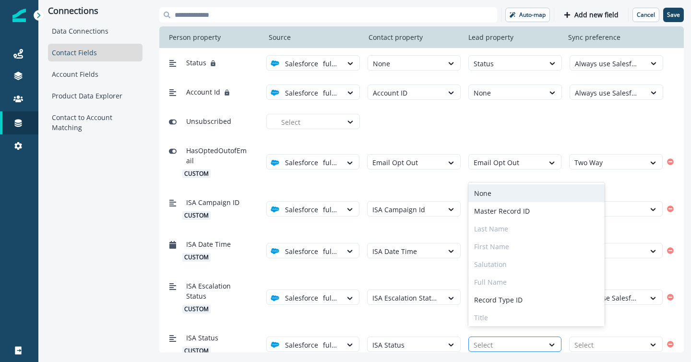
click at [498, 339] on div at bounding box center [507, 345] width 66 height 12
paste input "**********"
type input "**********"
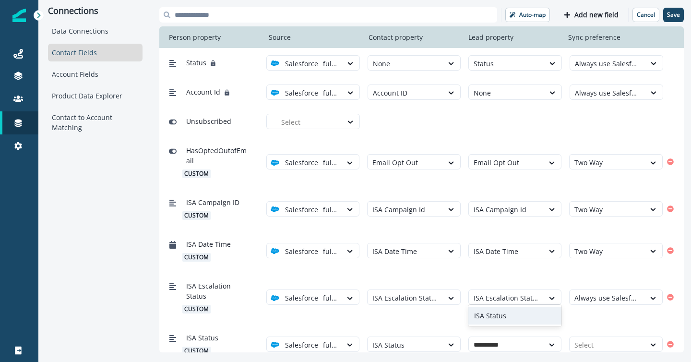
click at [496, 319] on div "ISA Status" at bounding box center [515, 316] width 94 height 18
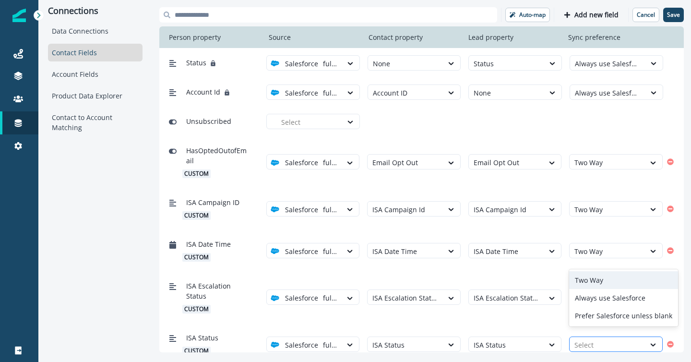
click at [591, 339] on div at bounding box center [608, 345] width 66 height 12
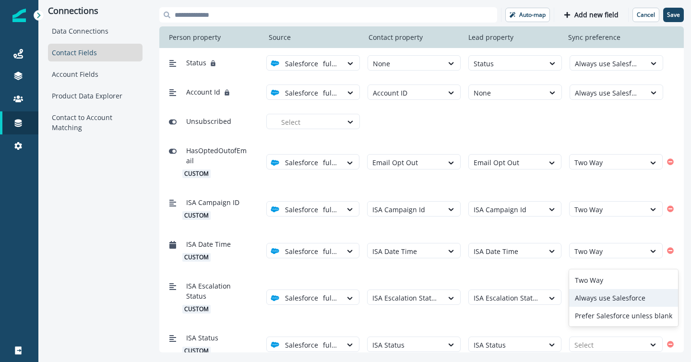
click at [592, 294] on div "Always use Salesforce" at bounding box center [623, 298] width 109 height 18
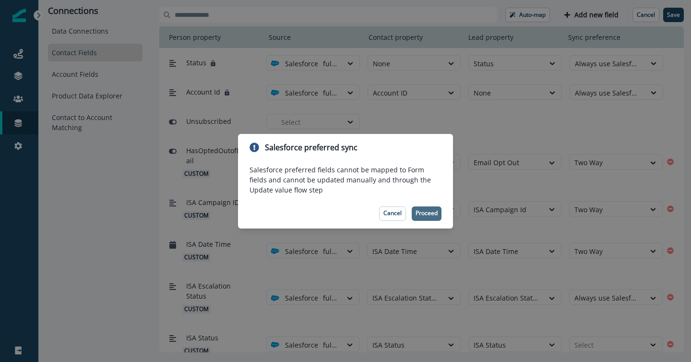
click at [425, 217] on button "Proceed" at bounding box center [427, 213] width 30 height 14
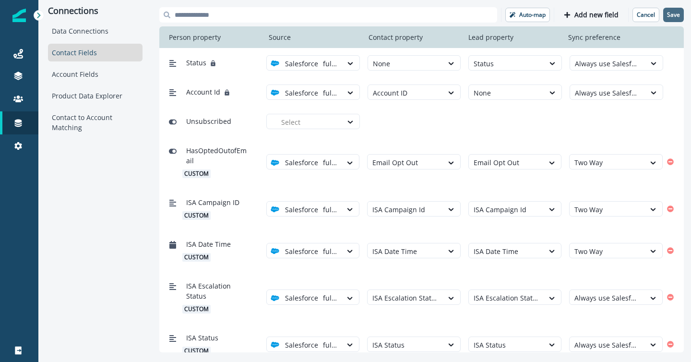
click at [670, 13] on p "Save" at bounding box center [673, 15] width 13 height 7
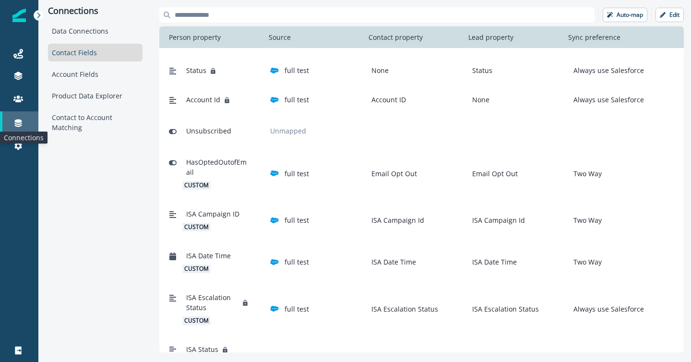
click at [15, 125] on icon at bounding box center [18, 124] width 7 height 8
click at [19, 122] on icon at bounding box center [18, 124] width 7 height 8
click at [21, 144] on icon at bounding box center [18, 146] width 8 height 8
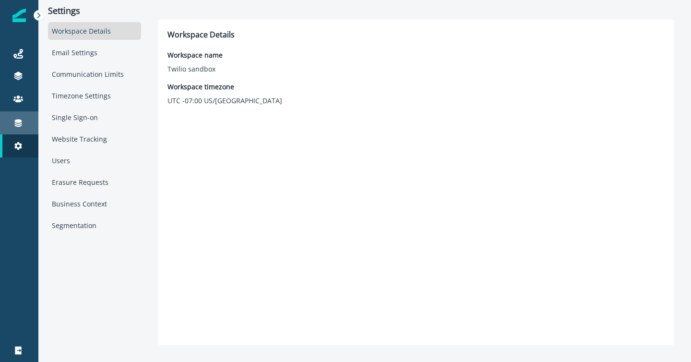
click at [16, 125] on icon at bounding box center [18, 123] width 10 height 10
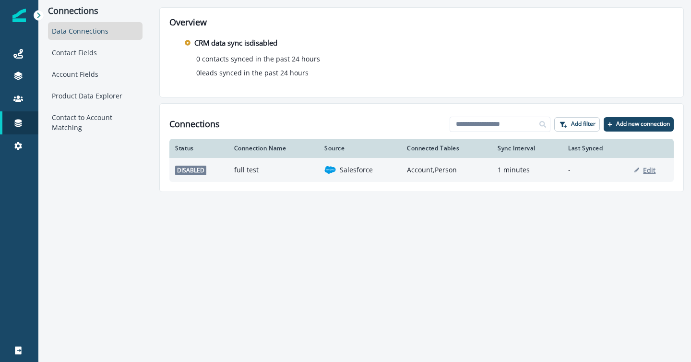
click at [648, 169] on p "Edit" at bounding box center [649, 170] width 12 height 9
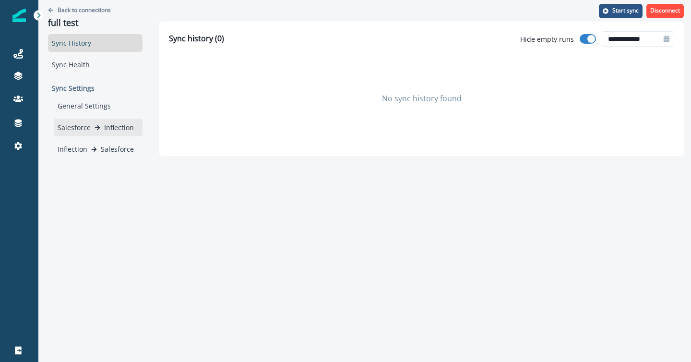
click at [114, 125] on p "Inflection" at bounding box center [119, 127] width 30 height 10
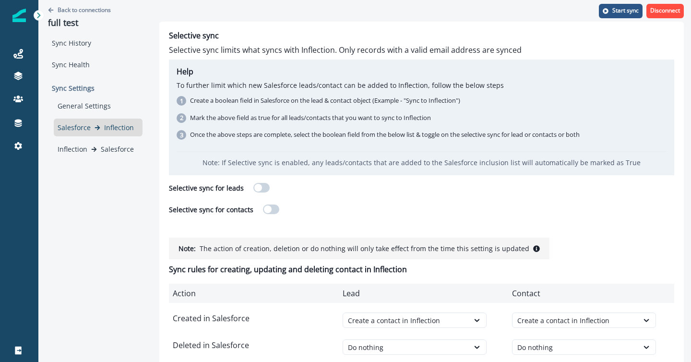
click at [259, 186] on span at bounding box center [261, 188] width 16 height 10
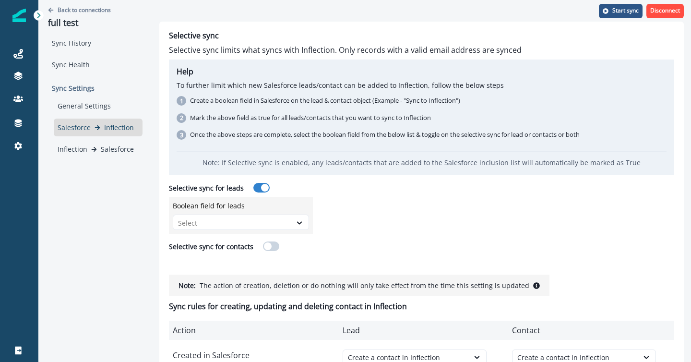
click at [267, 248] on span at bounding box center [268, 246] width 8 height 8
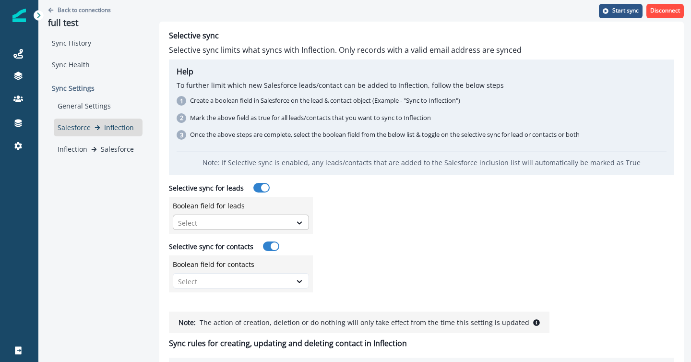
click at [252, 222] on div at bounding box center [232, 223] width 108 height 12
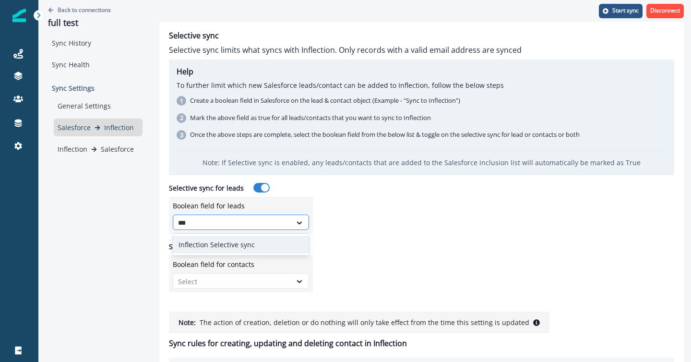
type input "****"
click at [252, 242] on div "Inflection Selective sync" at bounding box center [241, 245] width 136 height 18
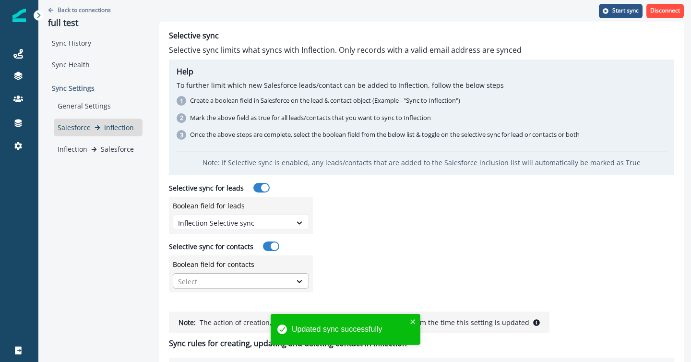
click at [240, 281] on div at bounding box center [232, 282] width 108 height 12
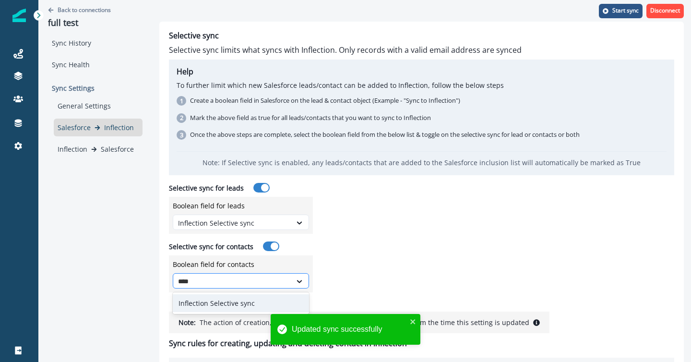
type input "*****"
click at [231, 305] on div "Inflection Selective sync" at bounding box center [241, 303] width 136 height 18
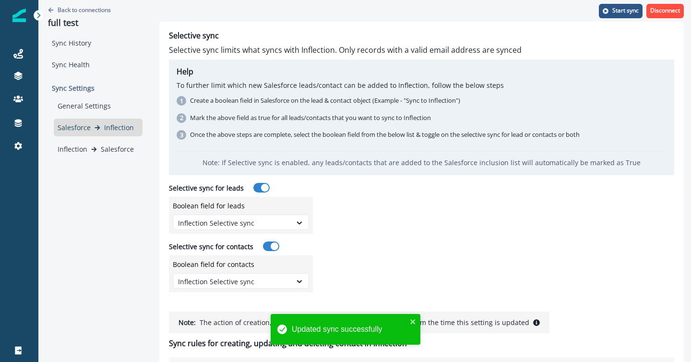
click at [429, 231] on div "Selective sync Selective sync limits what syncs with Inflection. Only records w…" at bounding box center [421, 161] width 505 height 261
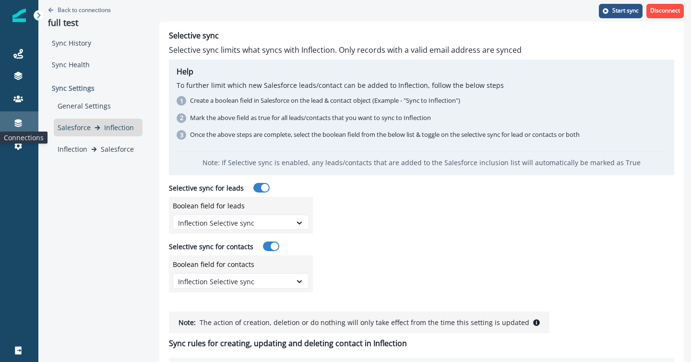
click at [17, 125] on icon at bounding box center [18, 123] width 10 height 10
